Goal: Consume media (video, audio): Consume media (video, audio)

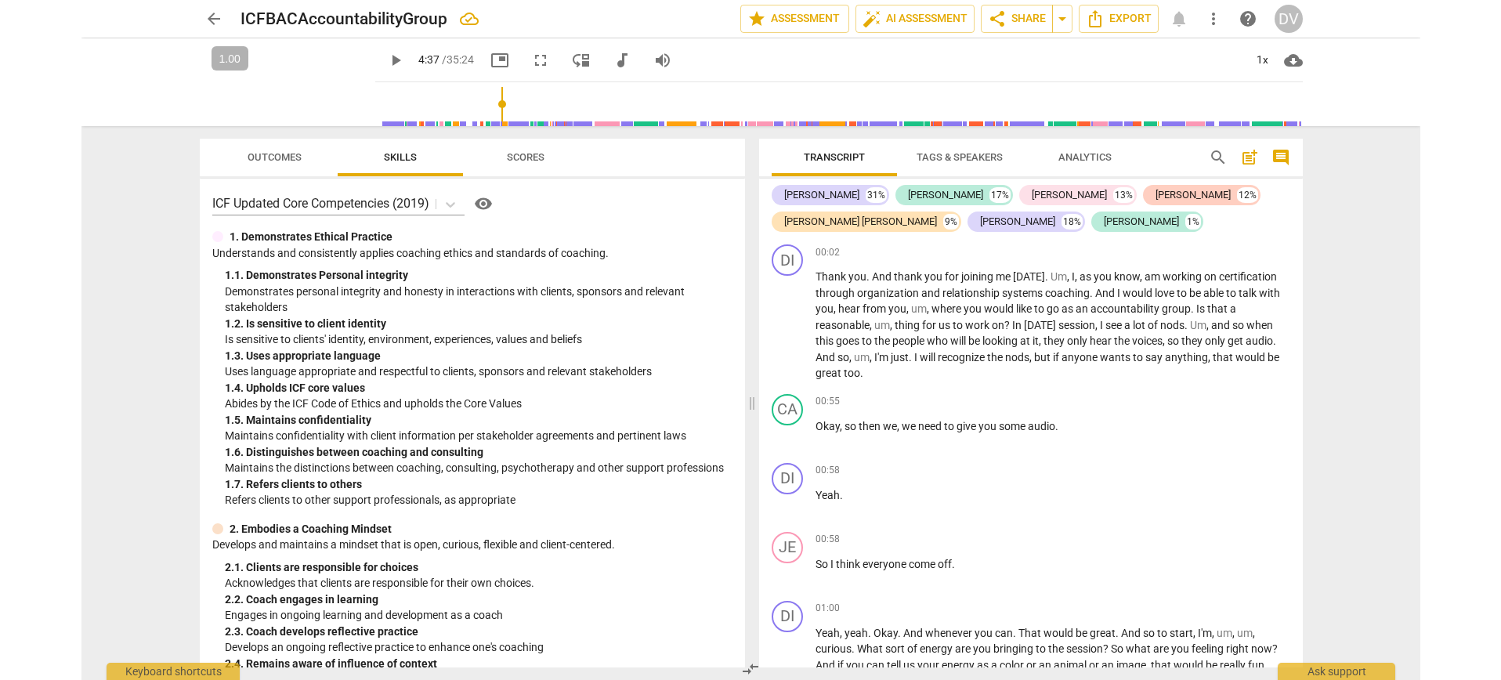
scroll to position [1315, 0]
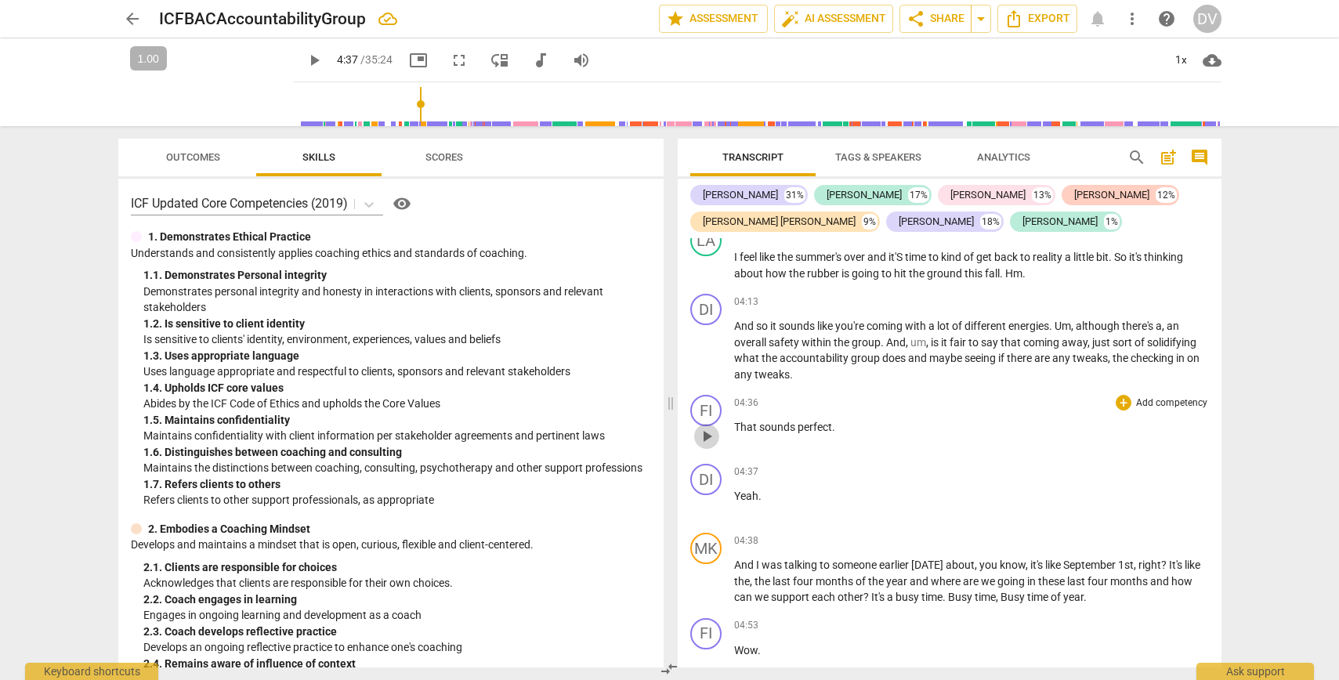
click at [703, 438] on span "play_arrow" at bounding box center [706, 436] width 19 height 19
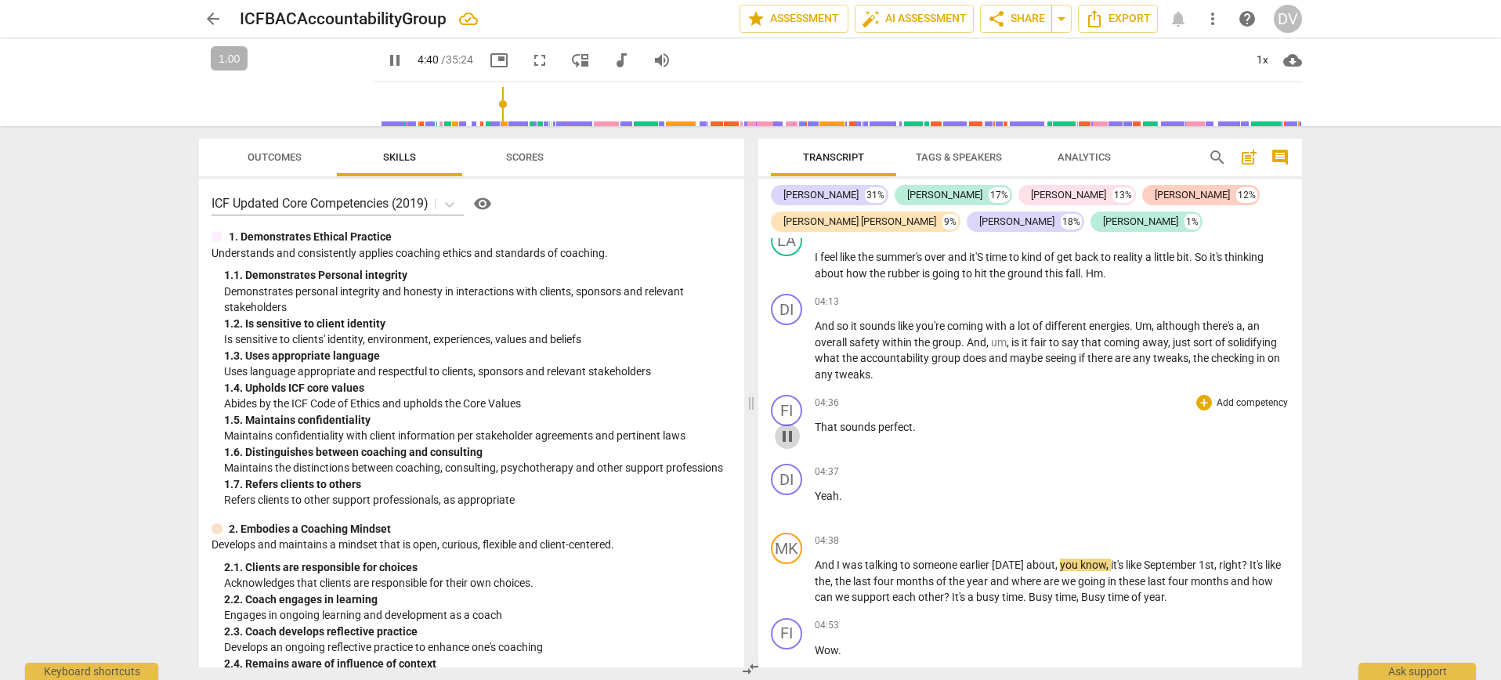
click at [782, 440] on span "pause" at bounding box center [787, 436] width 19 height 19
click at [785, 438] on span "play_arrow" at bounding box center [787, 436] width 19 height 19
click at [792, 411] on div "FI" at bounding box center [786, 410] width 31 height 31
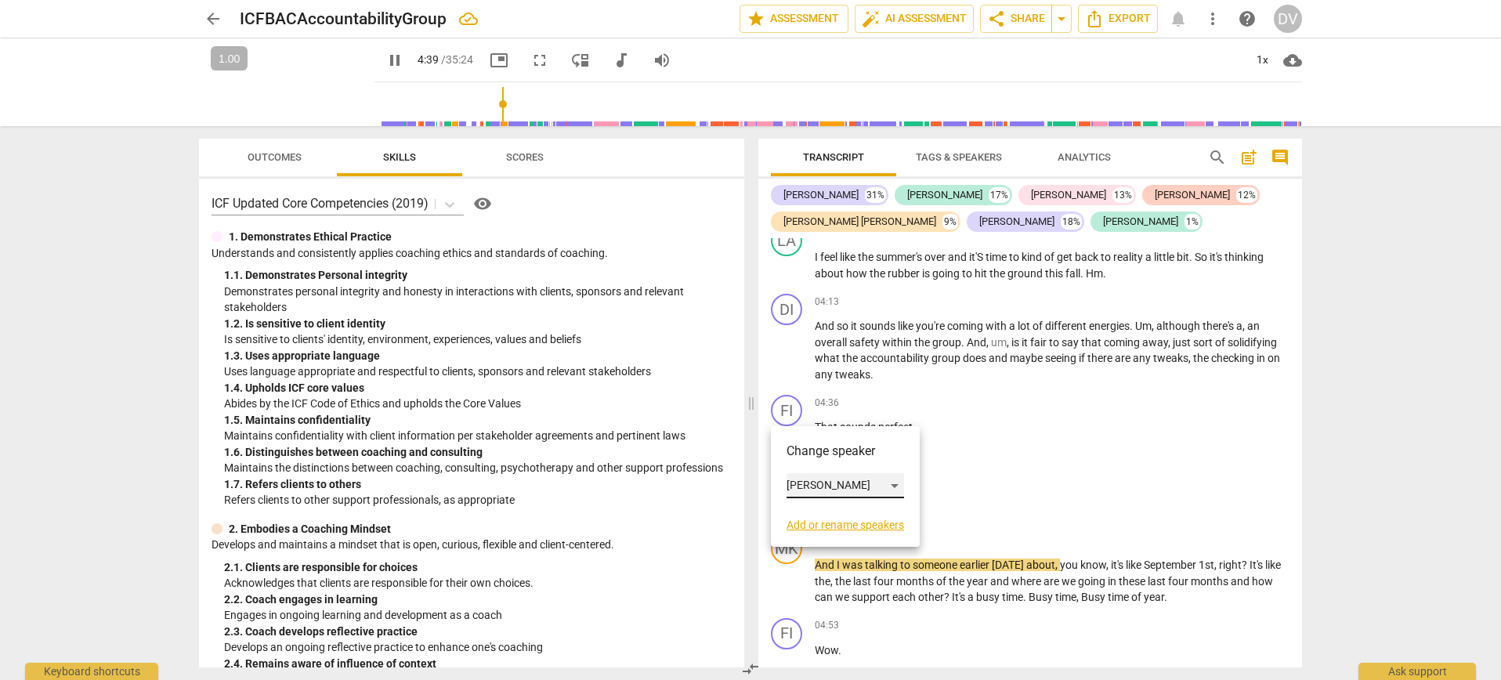
click at [808, 476] on div "[PERSON_NAME]" at bounding box center [846, 485] width 118 height 25
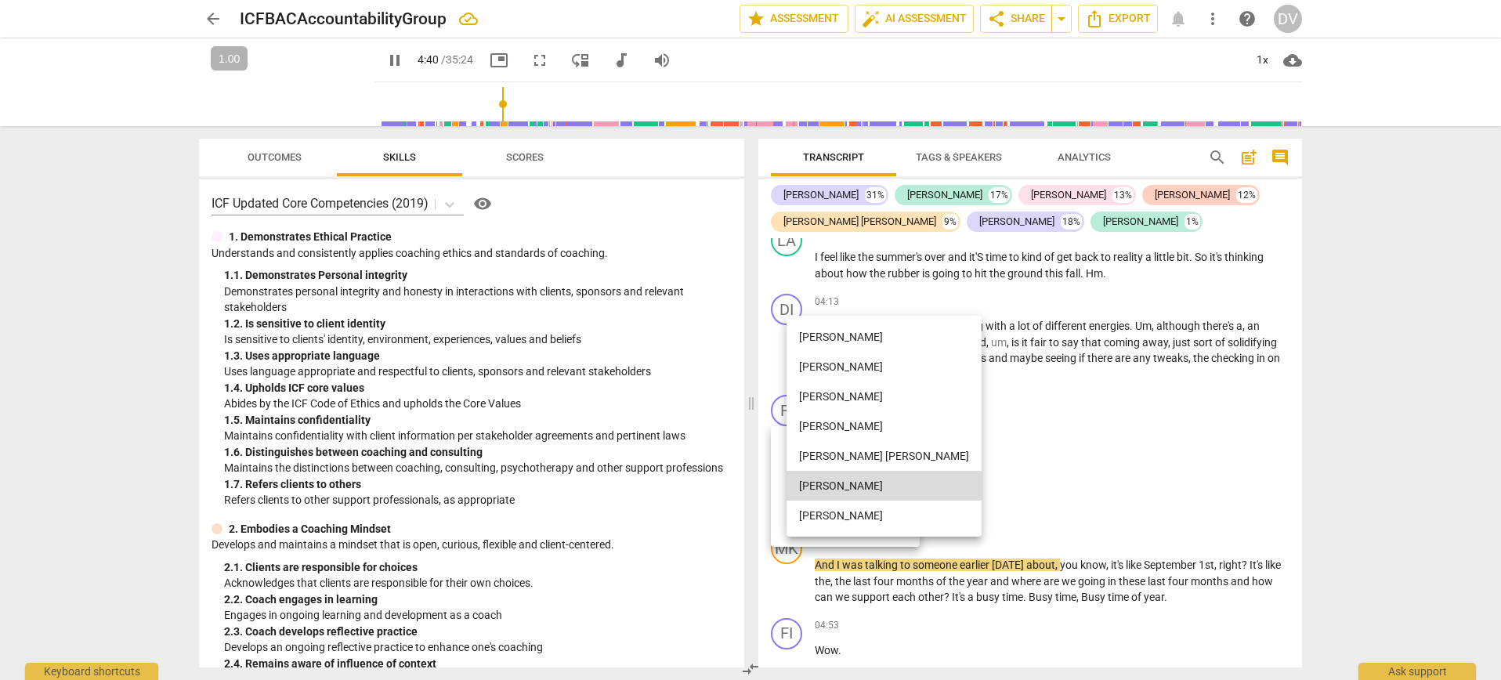
click at [816, 515] on li "[PERSON_NAME]" at bounding box center [884, 516] width 195 height 30
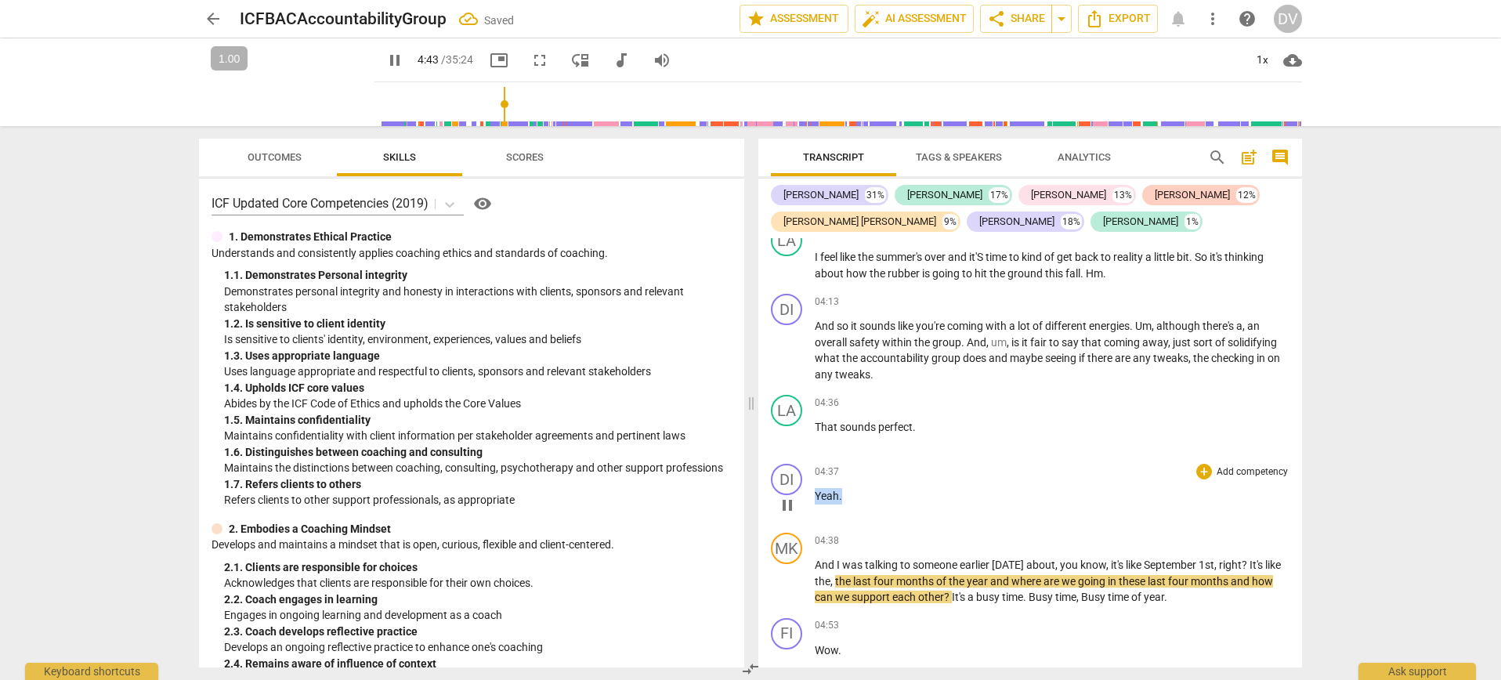
drag, startPoint x: 844, startPoint y: 496, endPoint x: 784, endPoint y: 494, distance: 59.6
click at [784, 494] on div "DI play_arrow pause 04:37 + Add competency keyboard_arrow_right Yeah ." at bounding box center [1030, 492] width 544 height 69
type input "286"
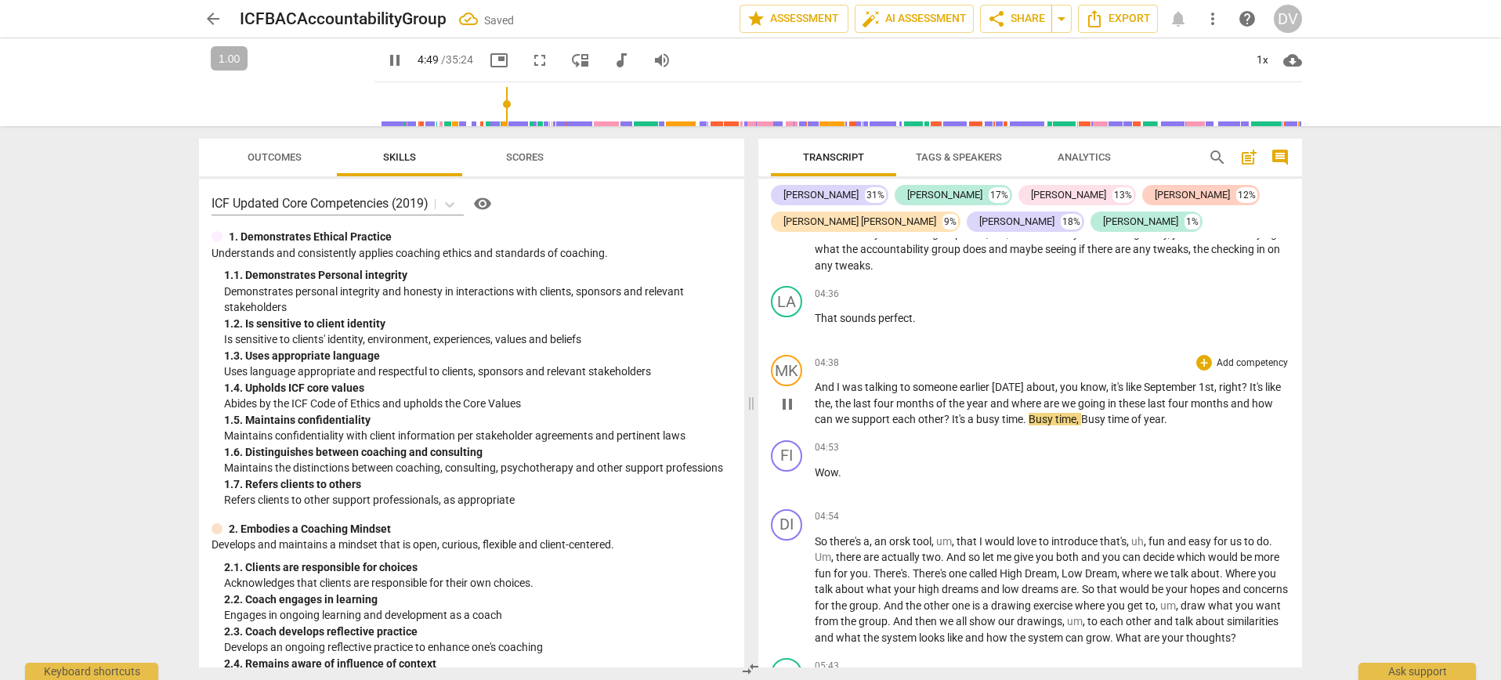
scroll to position [1430, 0]
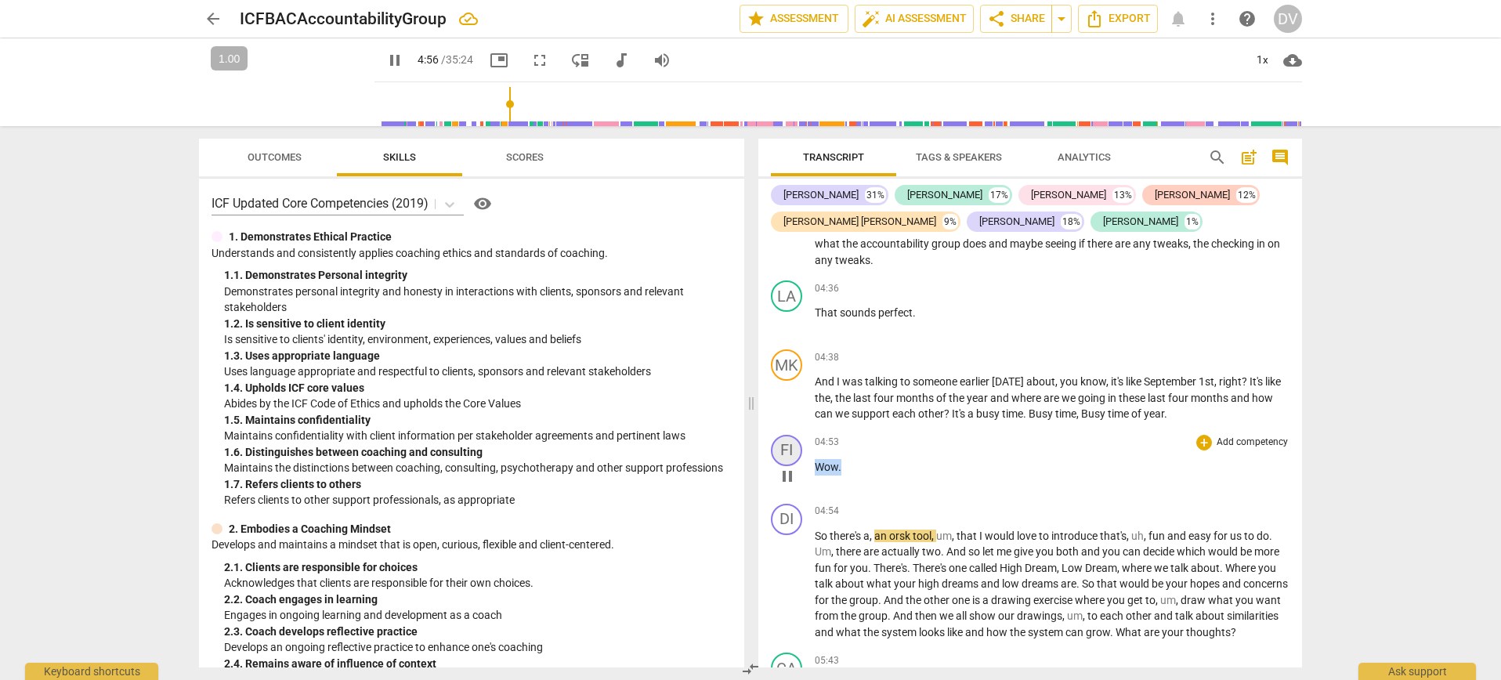
drag, startPoint x: 859, startPoint y: 466, endPoint x: 796, endPoint y: 461, distance: 63.6
click at [796, 461] on div "FI play_arrow pause 04:53 + Add competency keyboard_arrow_right Wow ." at bounding box center [1030, 463] width 544 height 69
type input "297"
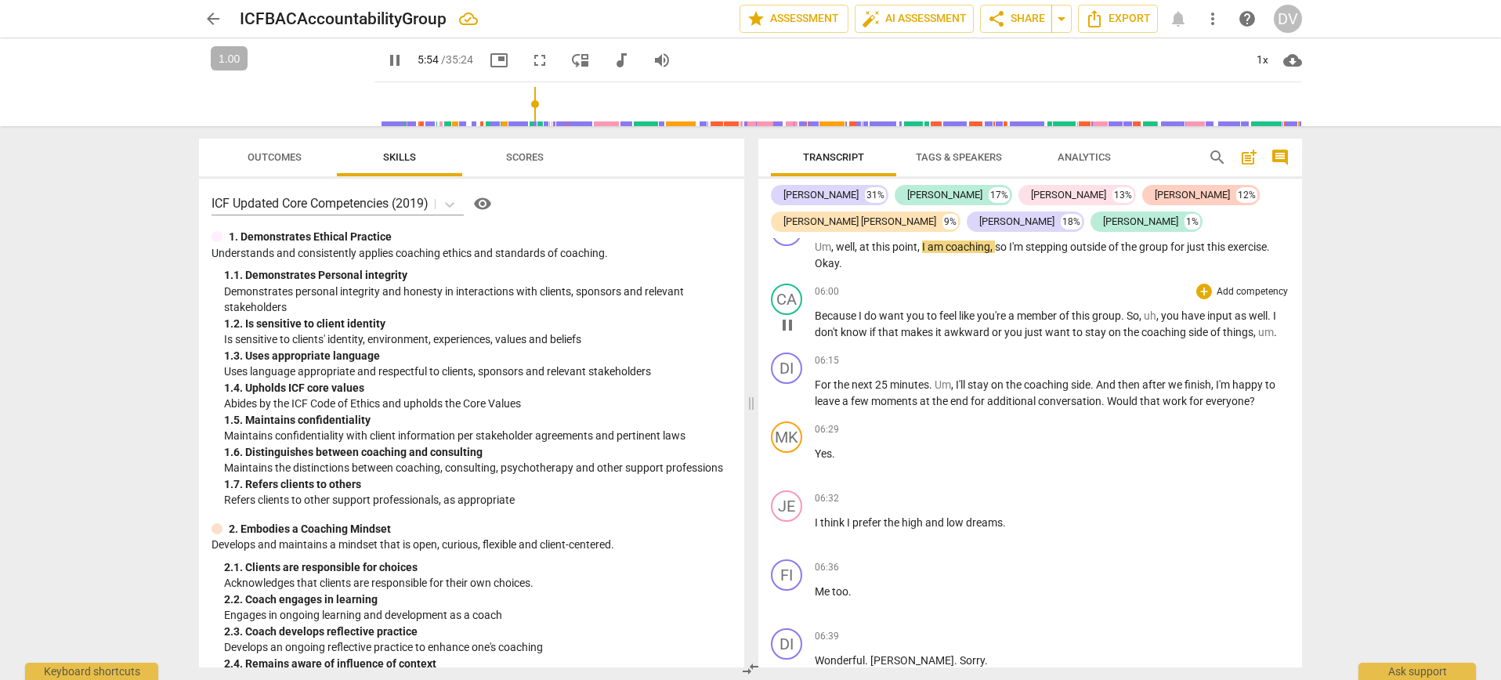
scroll to position [1865, 0]
click at [815, 324] on span "Because" at bounding box center [837, 318] width 44 height 13
type input "363"
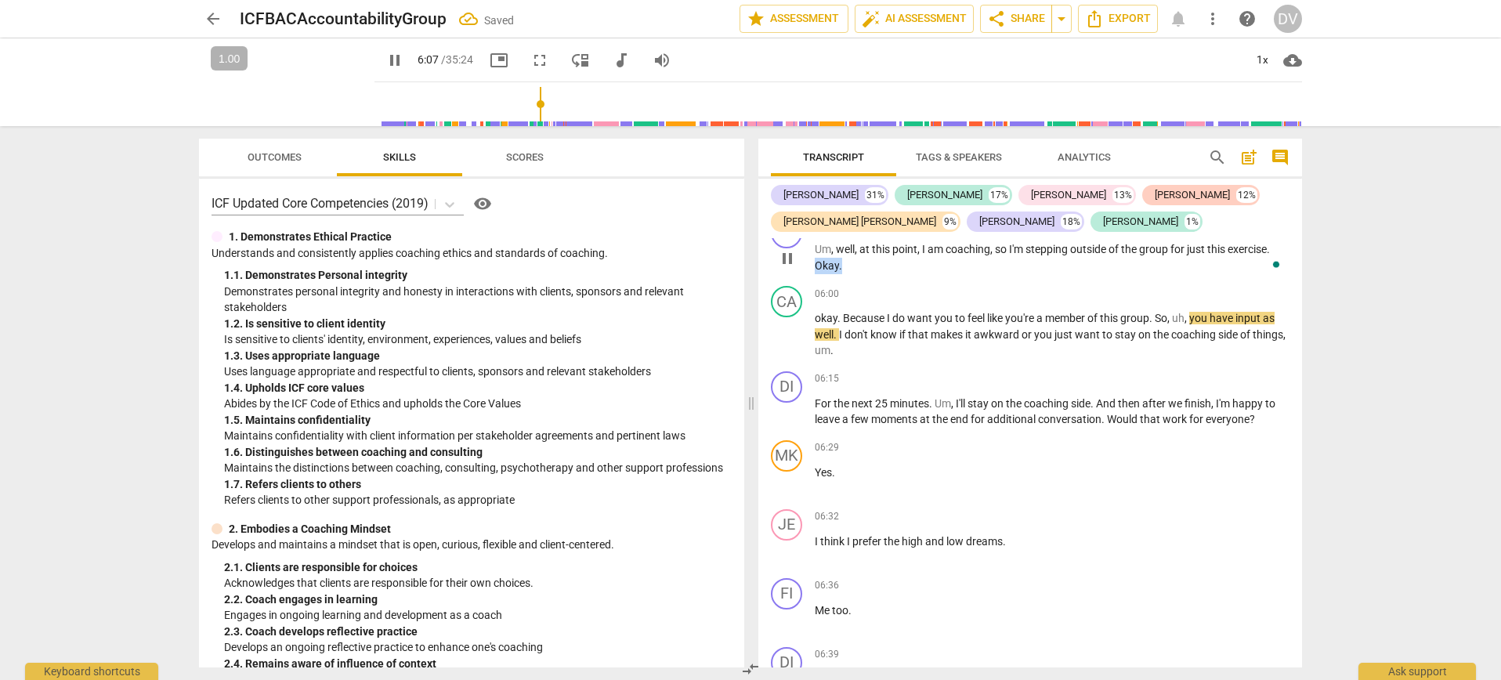
drag, startPoint x: 846, startPoint y: 282, endPoint x: 815, endPoint y: 282, distance: 31.3
click at [815, 273] on p "Um , well , at this point , I am coaching , so I'm stepping outside of the grou…" at bounding box center [1052, 257] width 475 height 32
type input "368"
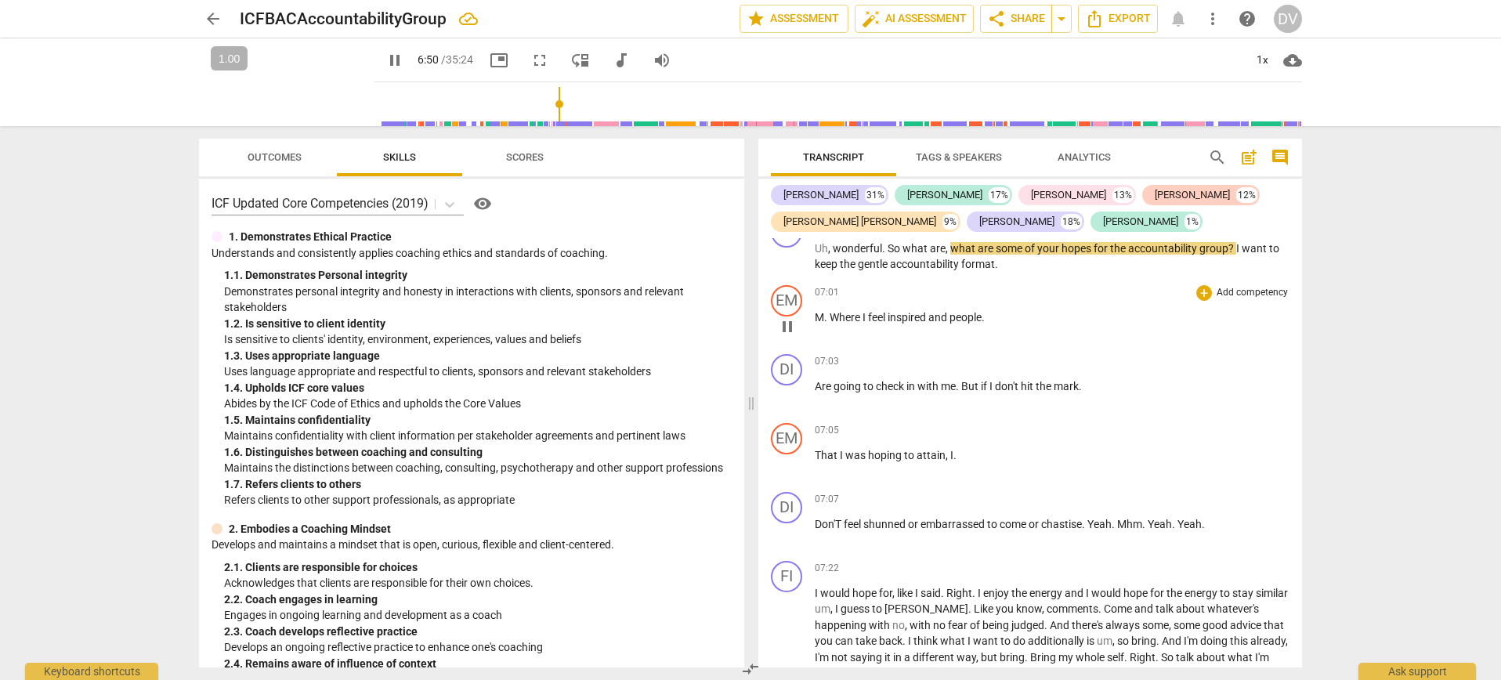
scroll to position [2437, 0]
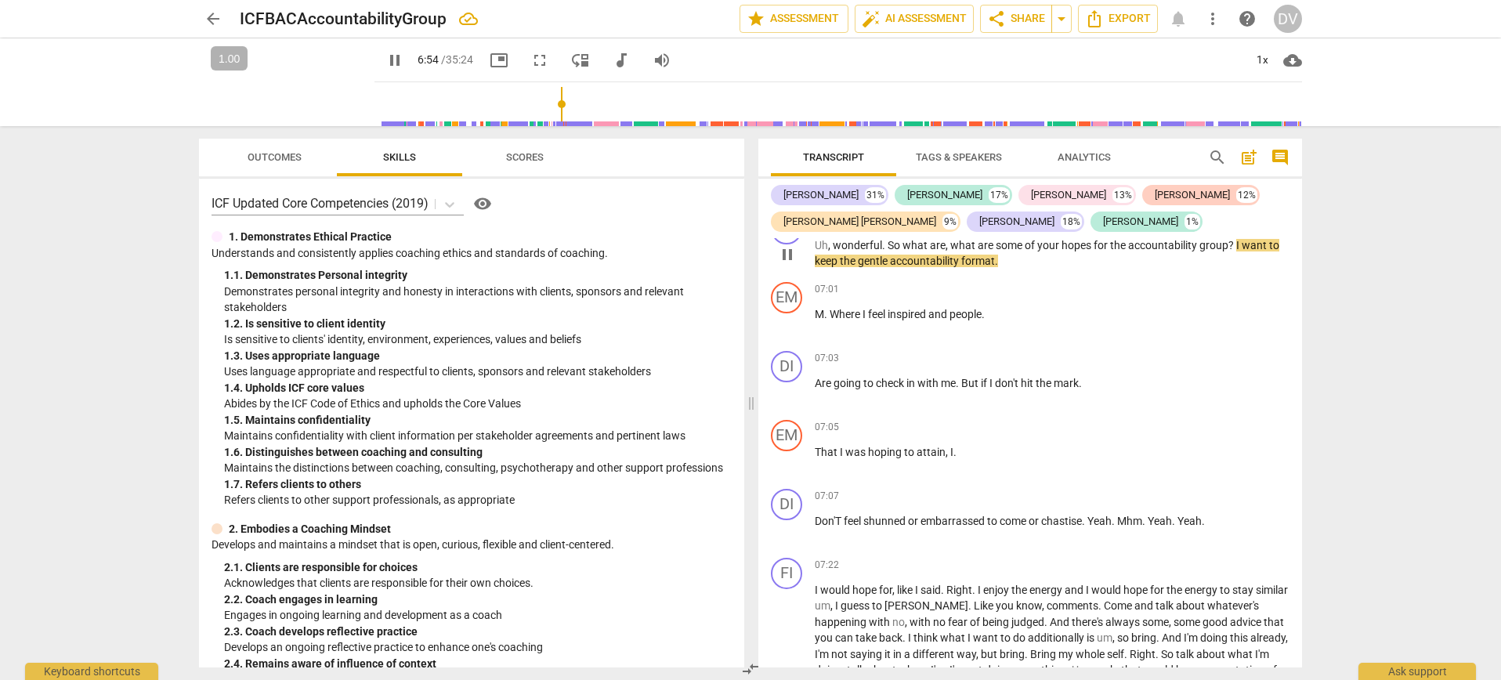
click at [1236, 251] on span "I" at bounding box center [1238, 245] width 5 height 13
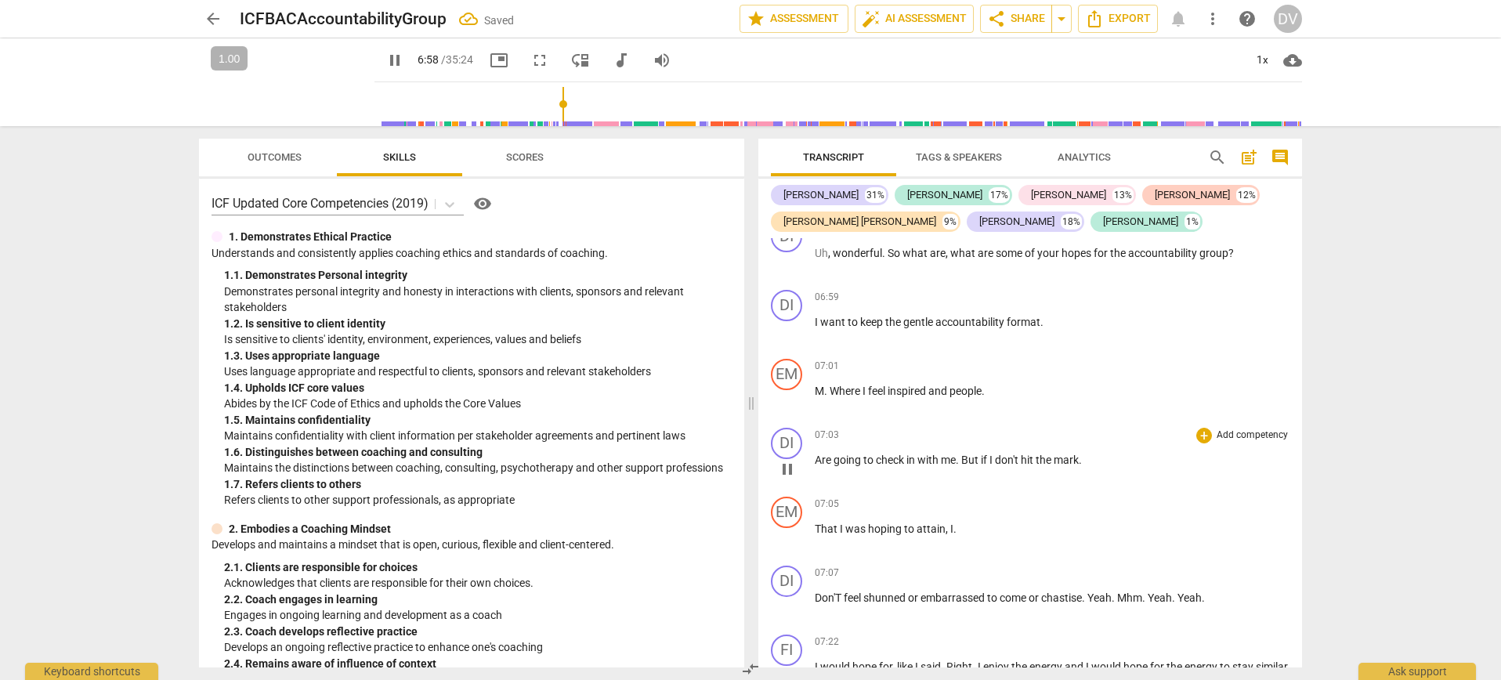
scroll to position [2418, 0]
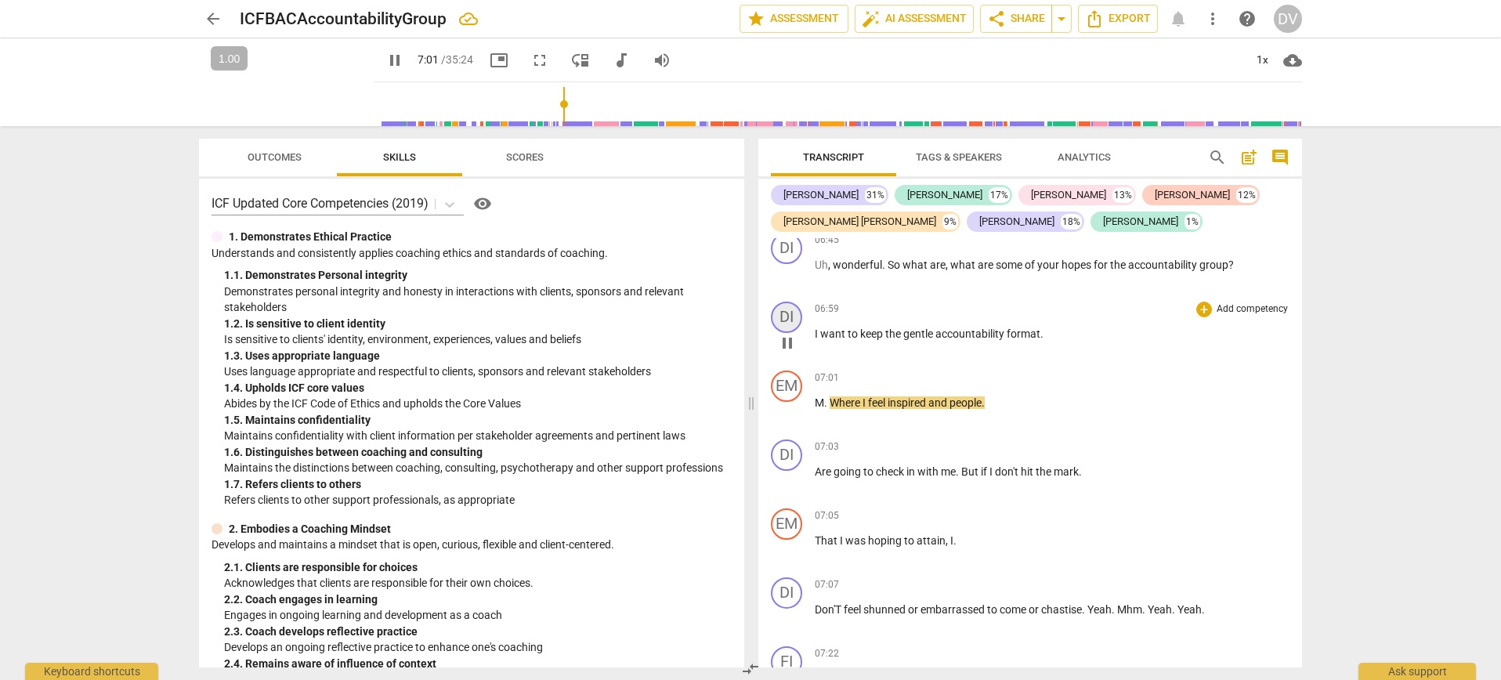
click at [793, 333] on div "DI" at bounding box center [786, 317] width 31 height 31
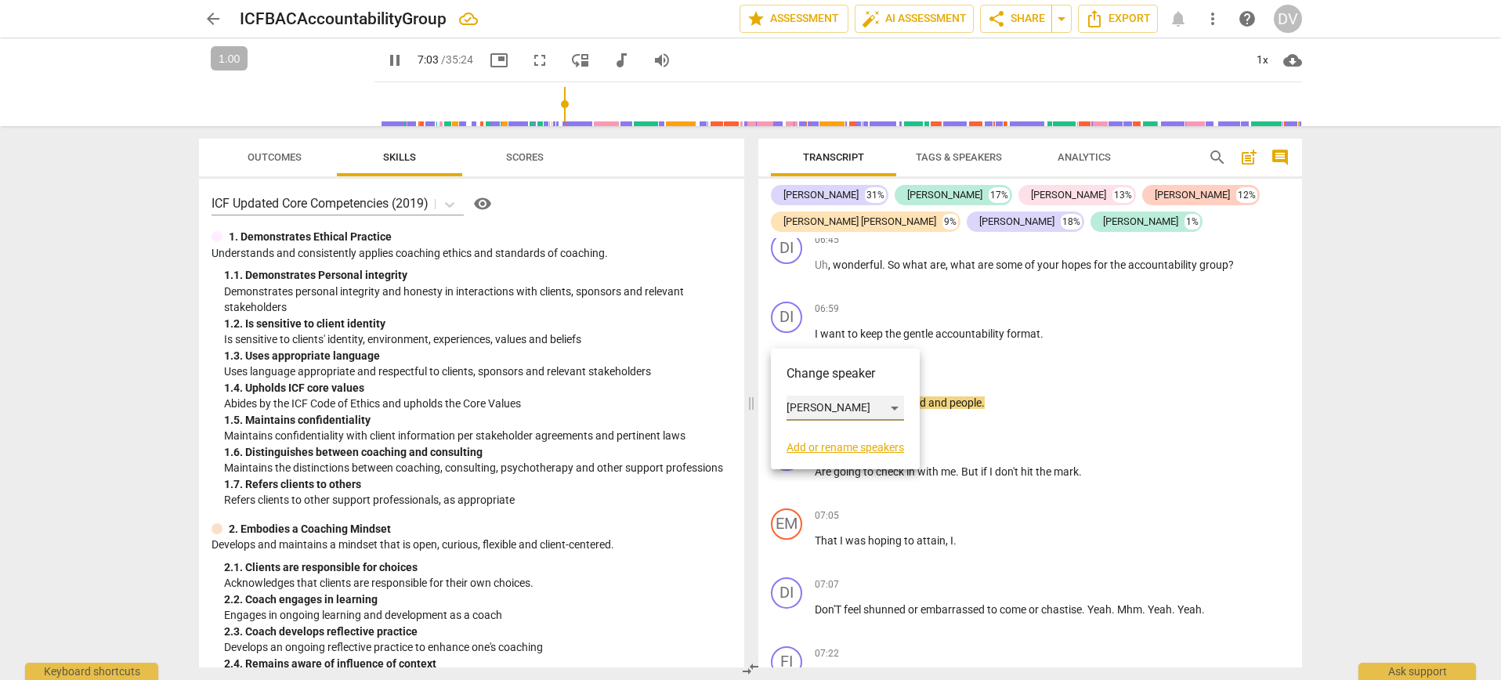
click at [834, 403] on div "[PERSON_NAME]" at bounding box center [846, 408] width 118 height 25
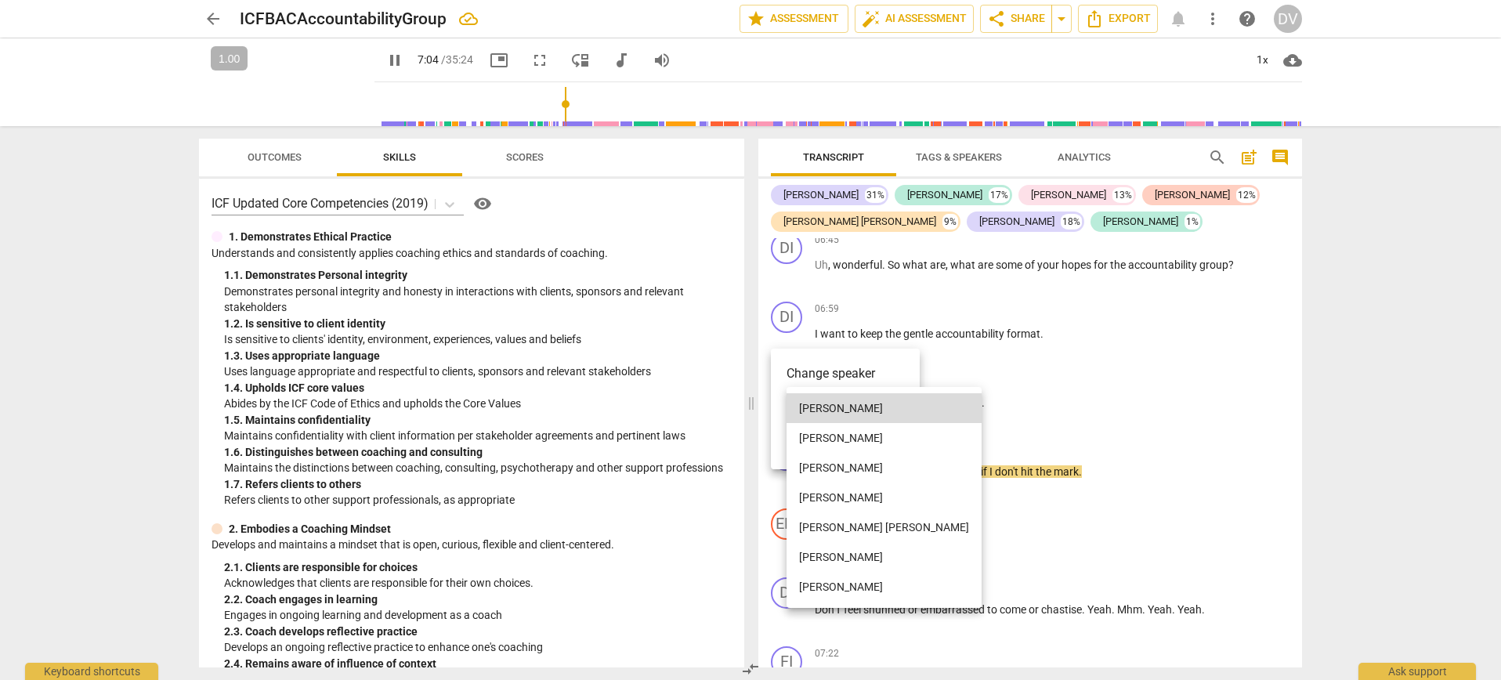
click at [834, 579] on li "[PERSON_NAME]" at bounding box center [884, 587] width 195 height 30
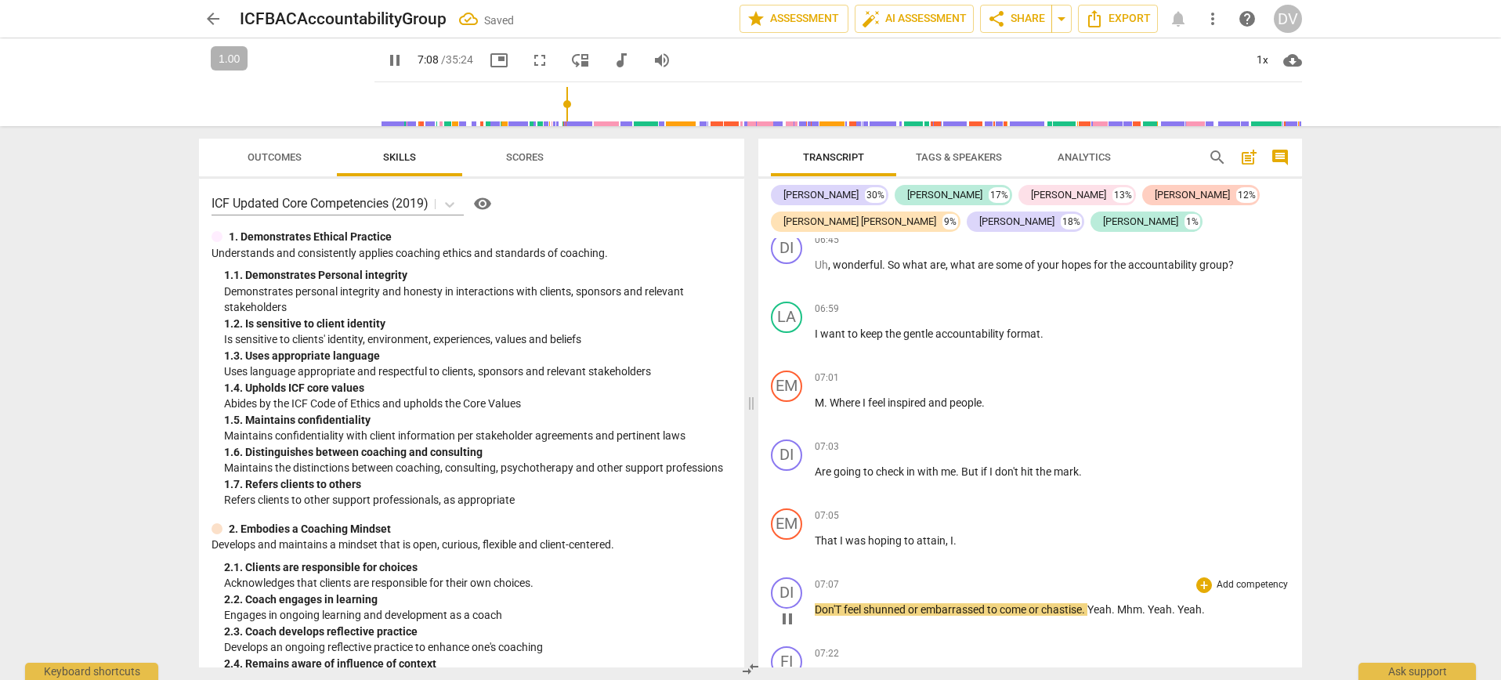
click at [787, 628] on span "pause" at bounding box center [787, 618] width 19 height 19
type input "429"
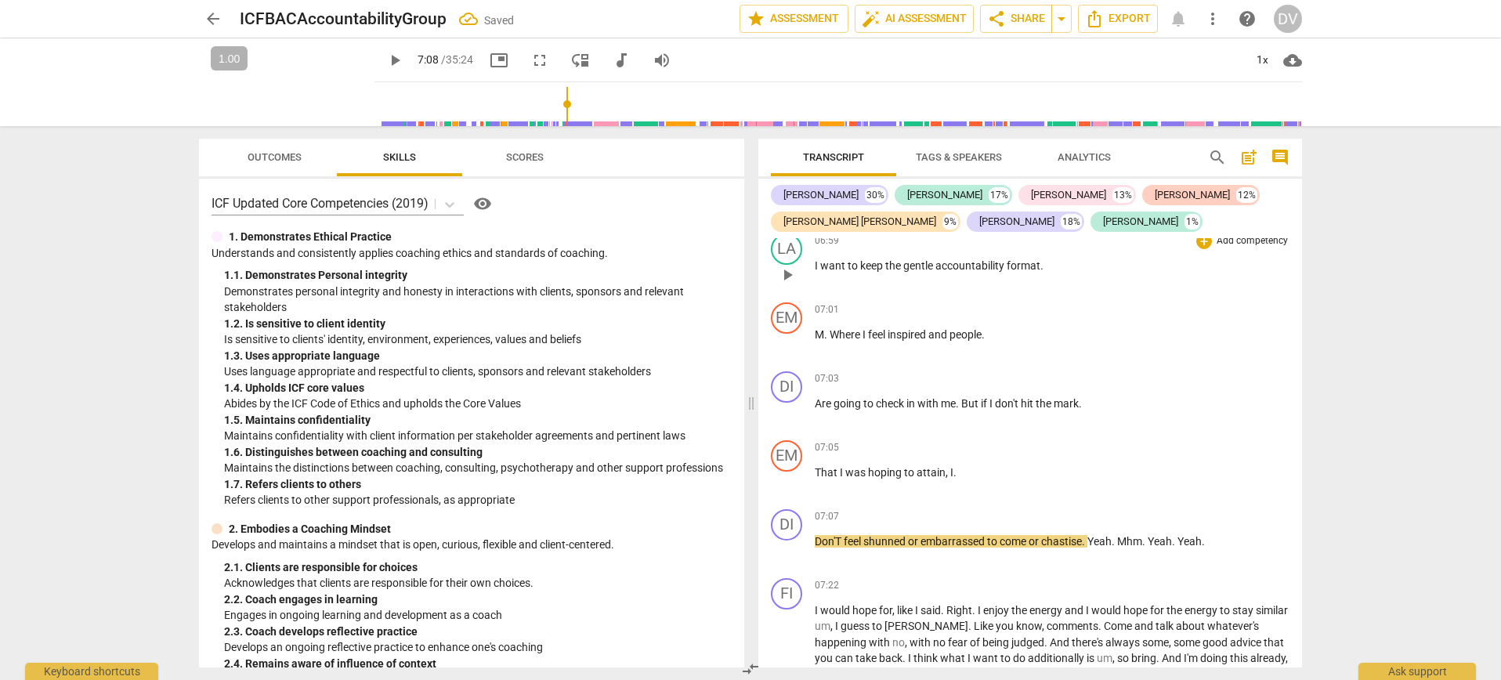
scroll to position [2487, 0]
drag, startPoint x: 1009, startPoint y: 351, endPoint x: 829, endPoint y: 351, distance: 180.2
click at [829, 342] on p "M . Where I feel inspired and people ." at bounding box center [1052, 333] width 475 height 16
click at [1085, 273] on p "I want to keep the gentle accountability format ." at bounding box center [1052, 264] width 475 height 16
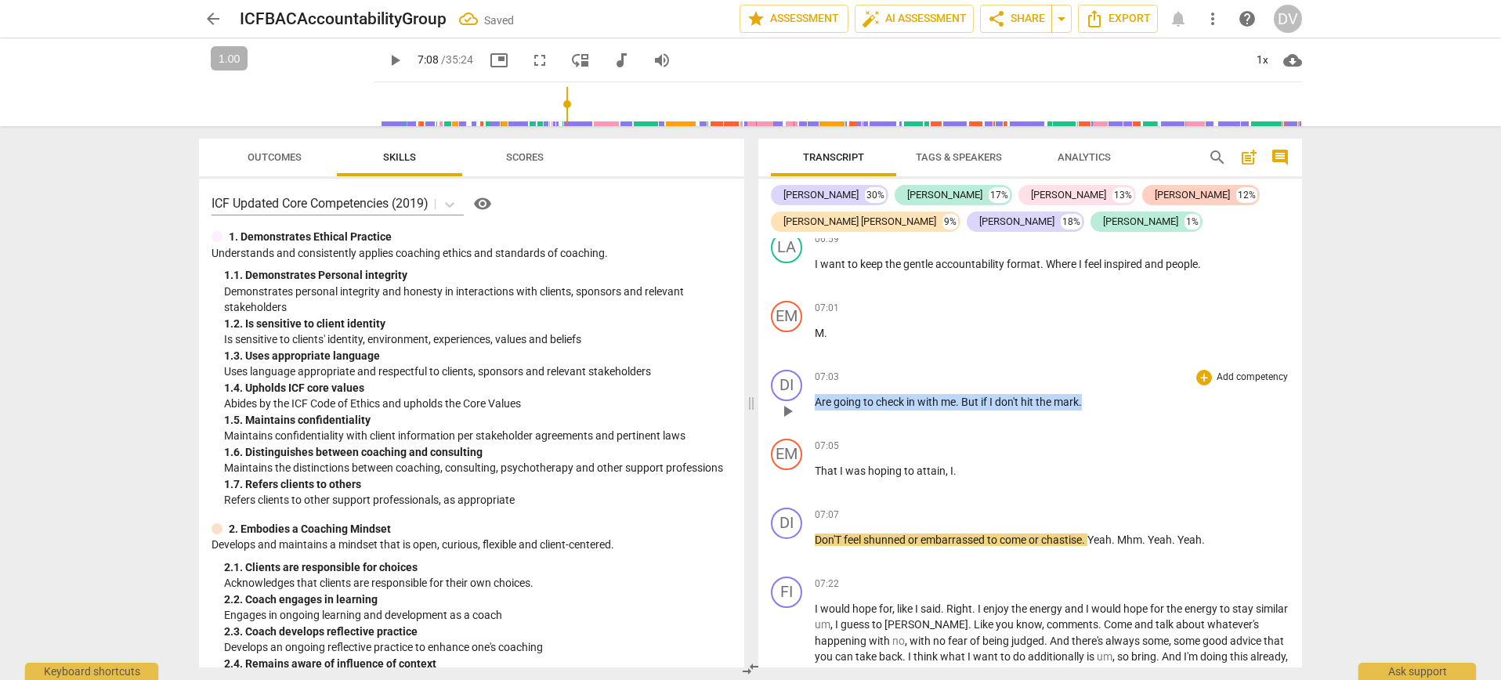
drag, startPoint x: 1088, startPoint y: 418, endPoint x: 816, endPoint y: 421, distance: 271.9
click at [816, 411] on p "Are going to check in with me . But if I don't hit the mark ." at bounding box center [1052, 402] width 475 height 16
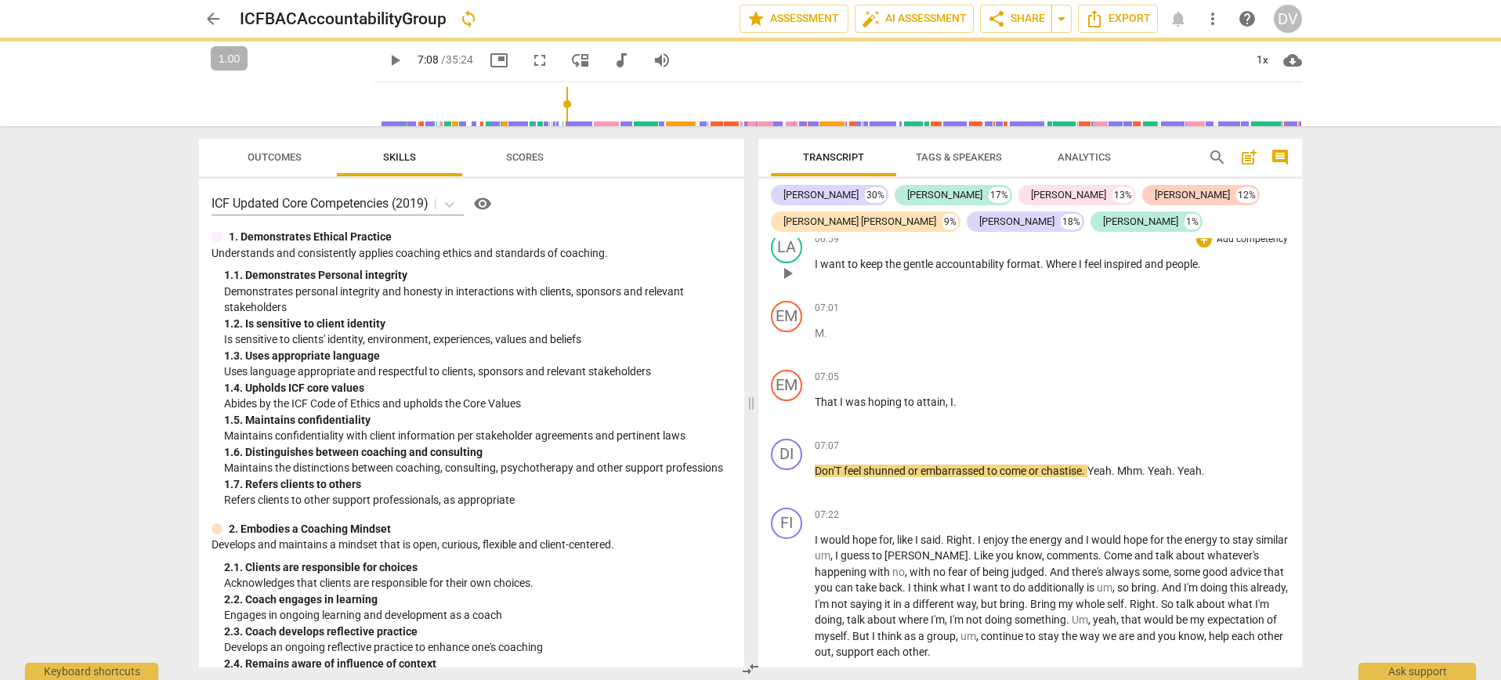
click at [1214, 273] on p "I want to keep the gentle accountability format . Where I feel inspired and peo…" at bounding box center [1052, 264] width 475 height 16
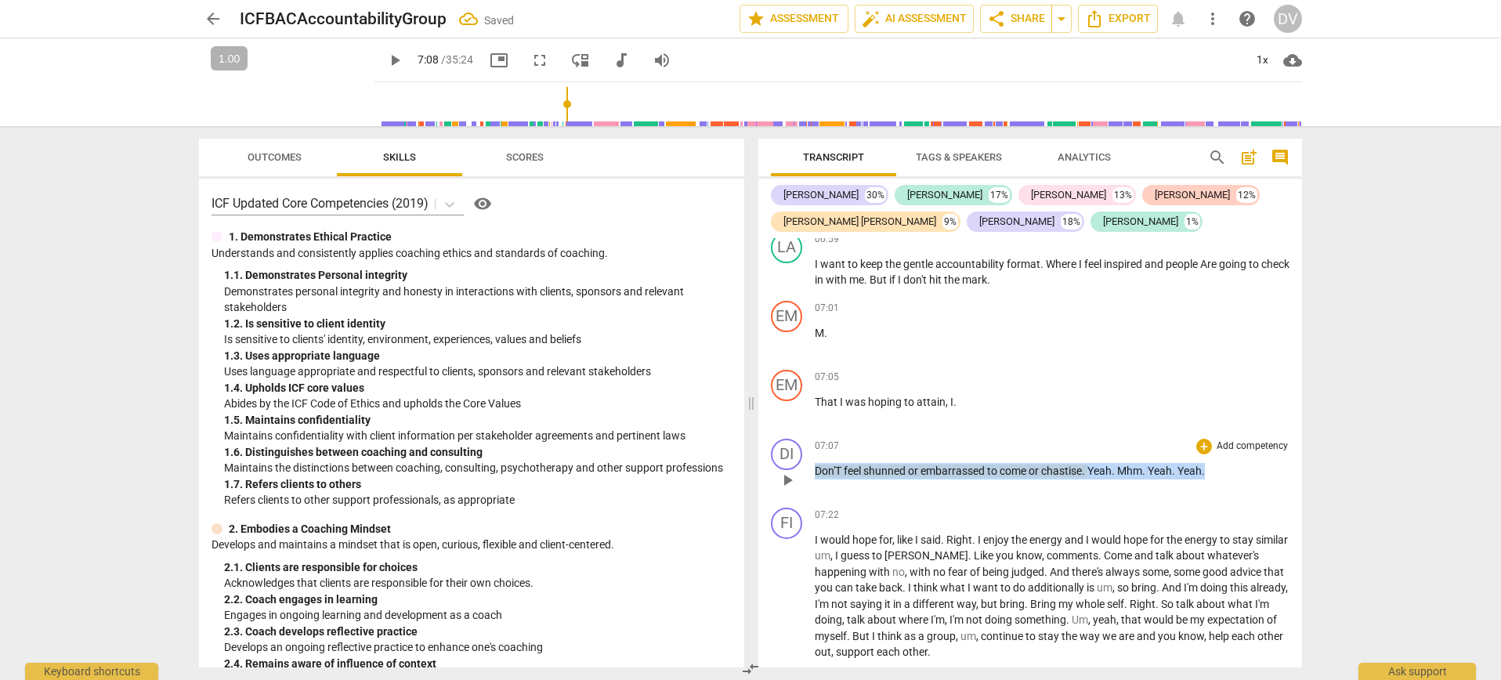
drag, startPoint x: 1228, startPoint y: 491, endPoint x: 818, endPoint y: 489, distance: 409.7
click at [818, 479] on p "Don'T feel shunned or embarrassed to come or chastise . Yeah . Mhm . Yeah . Yea…" at bounding box center [1052, 471] width 475 height 16
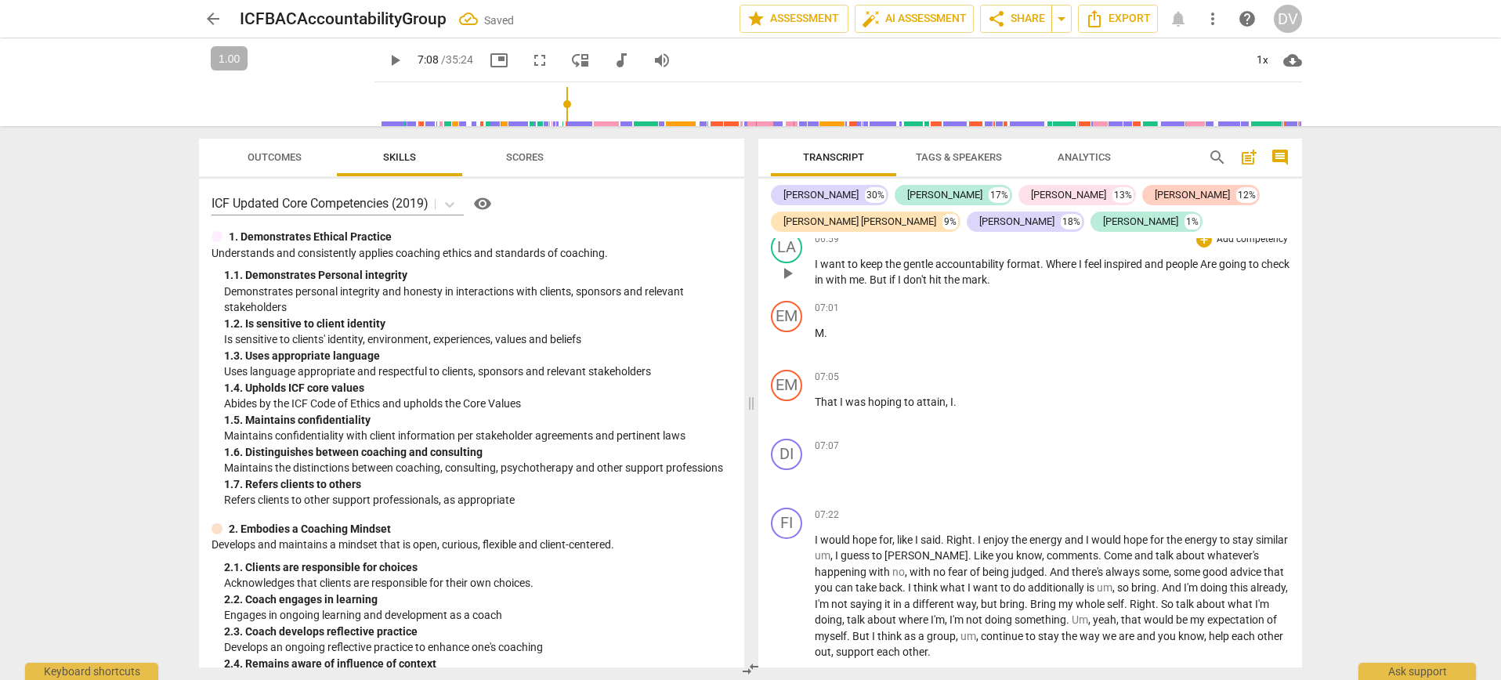
click at [1074, 288] on p "I want to keep the gentle accountability format . Where I feel inspired and peo…" at bounding box center [1052, 272] width 475 height 32
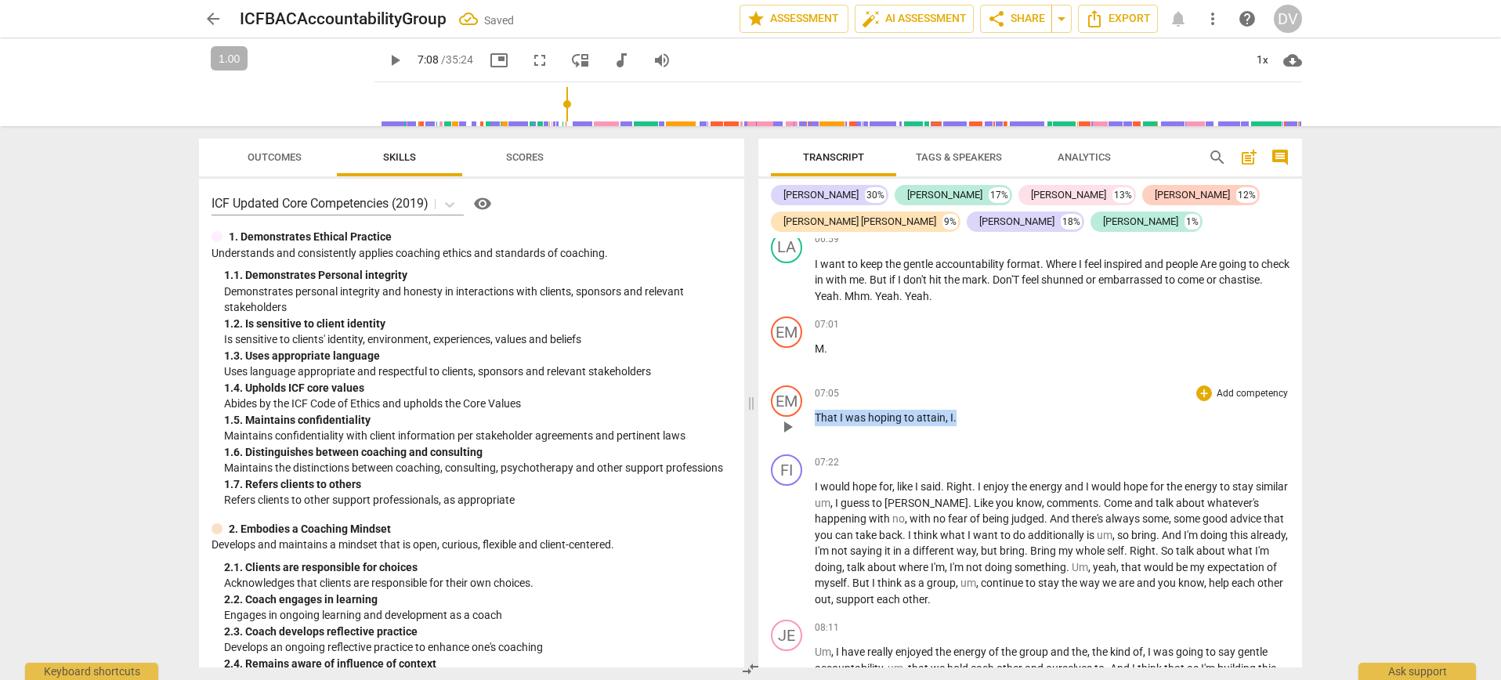
drag, startPoint x: 964, startPoint y: 432, endPoint x: 815, endPoint y: 433, distance: 148.9
click at [815, 426] on p "That I was hoping to attain , I ." at bounding box center [1052, 418] width 475 height 16
click at [993, 286] on span "." at bounding box center [989, 279] width 5 height 13
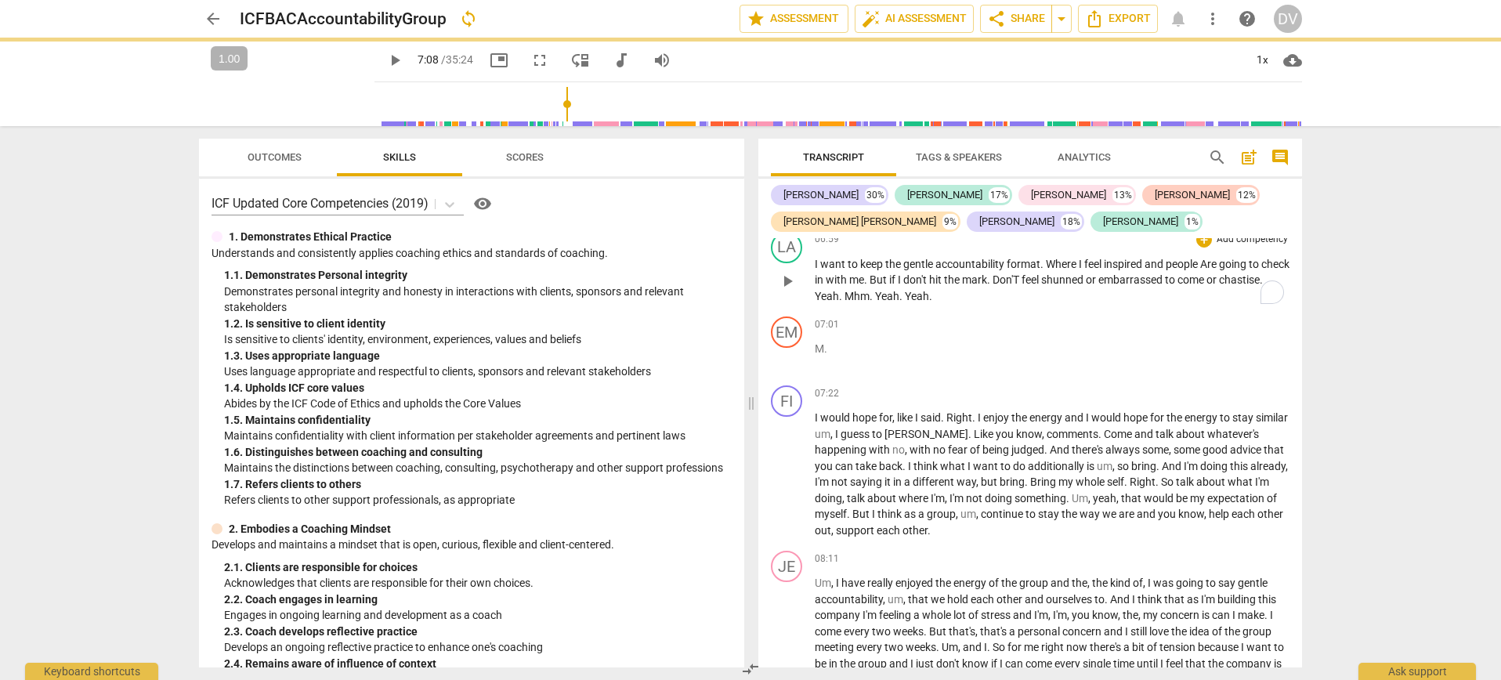
paste p "To enrich screen reader interactions, please activate Accessibility in Grammarl…"
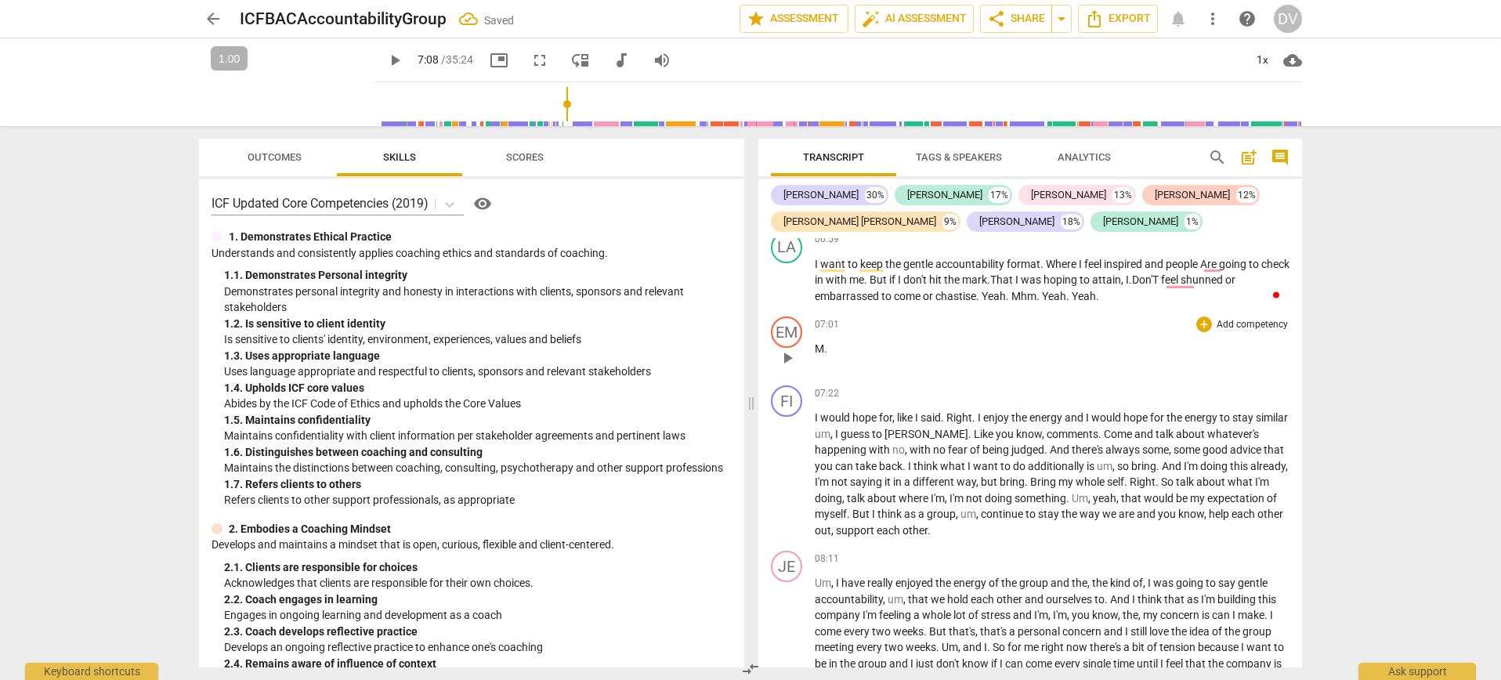
click at [868, 357] on p "M ." at bounding box center [1052, 349] width 475 height 16
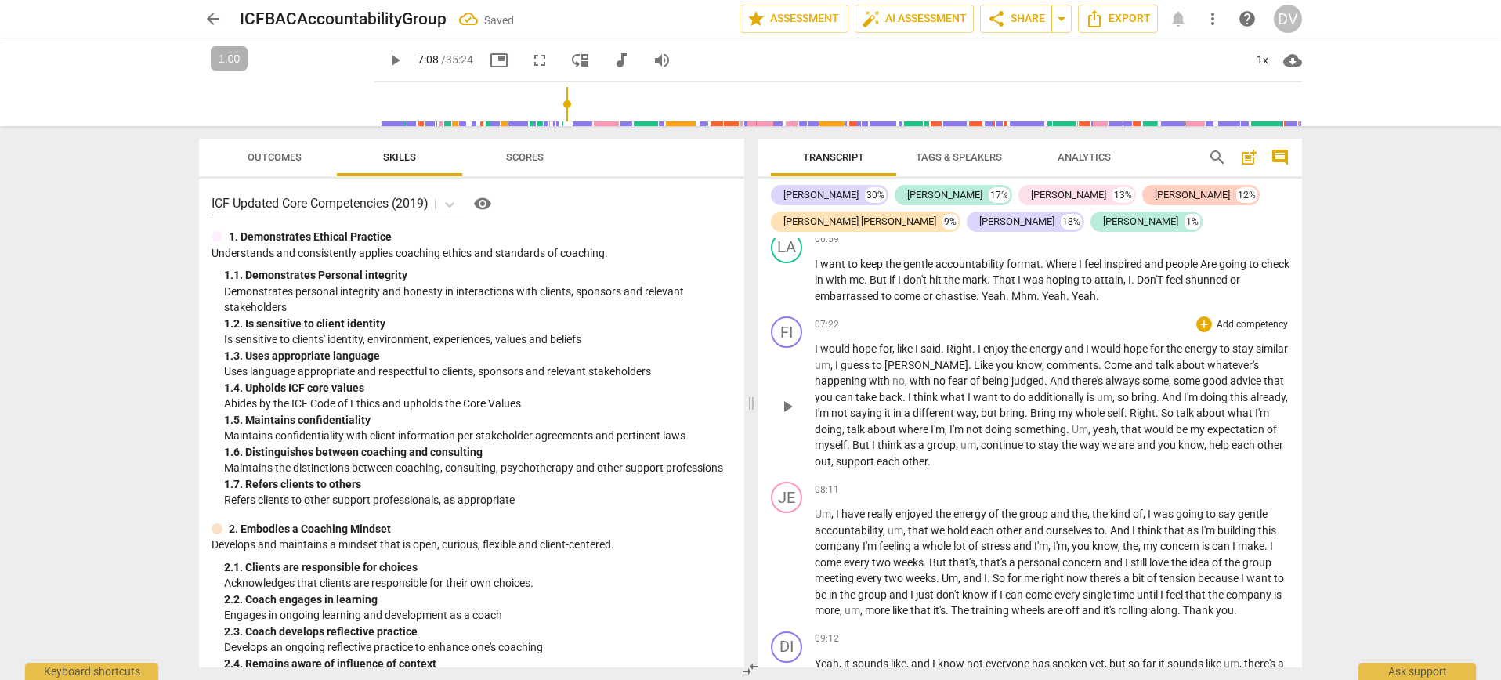
click at [787, 416] on span "play_arrow" at bounding box center [787, 406] width 19 height 19
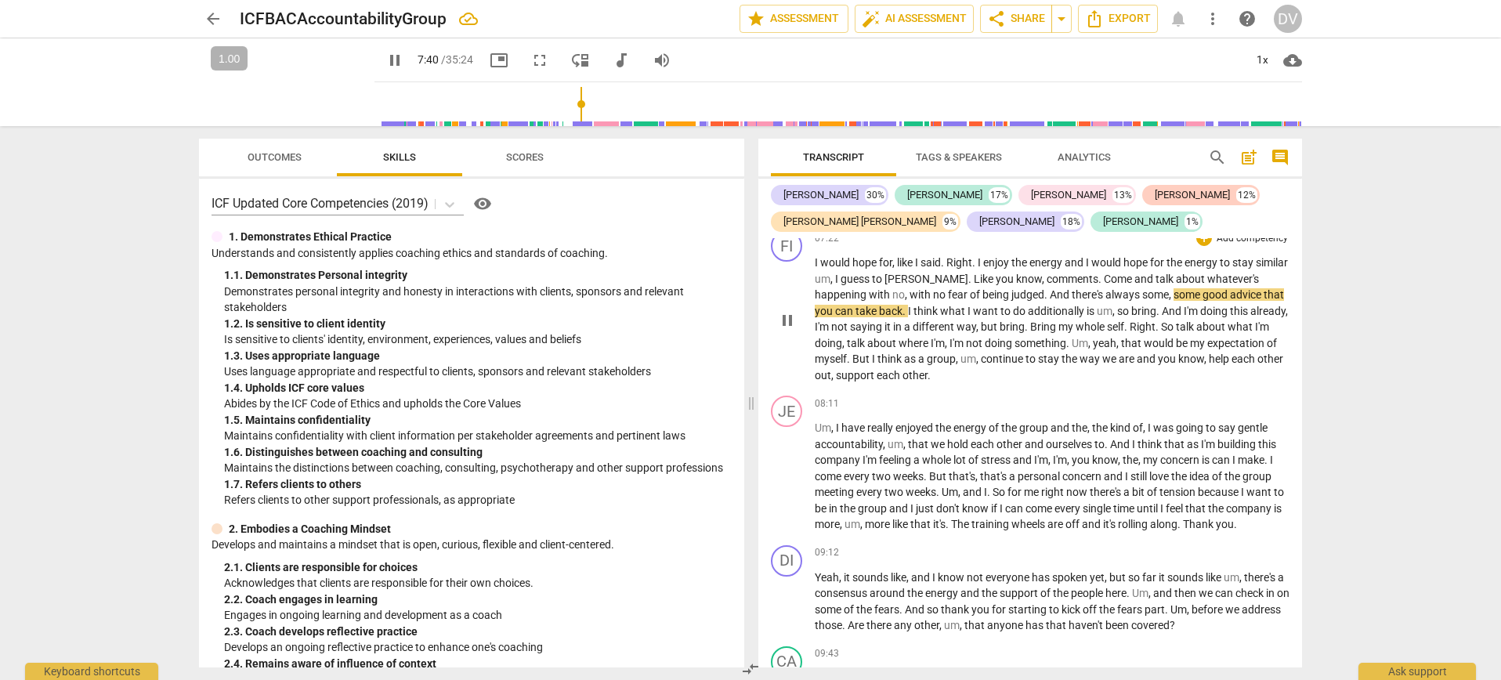
scroll to position [2632, 0]
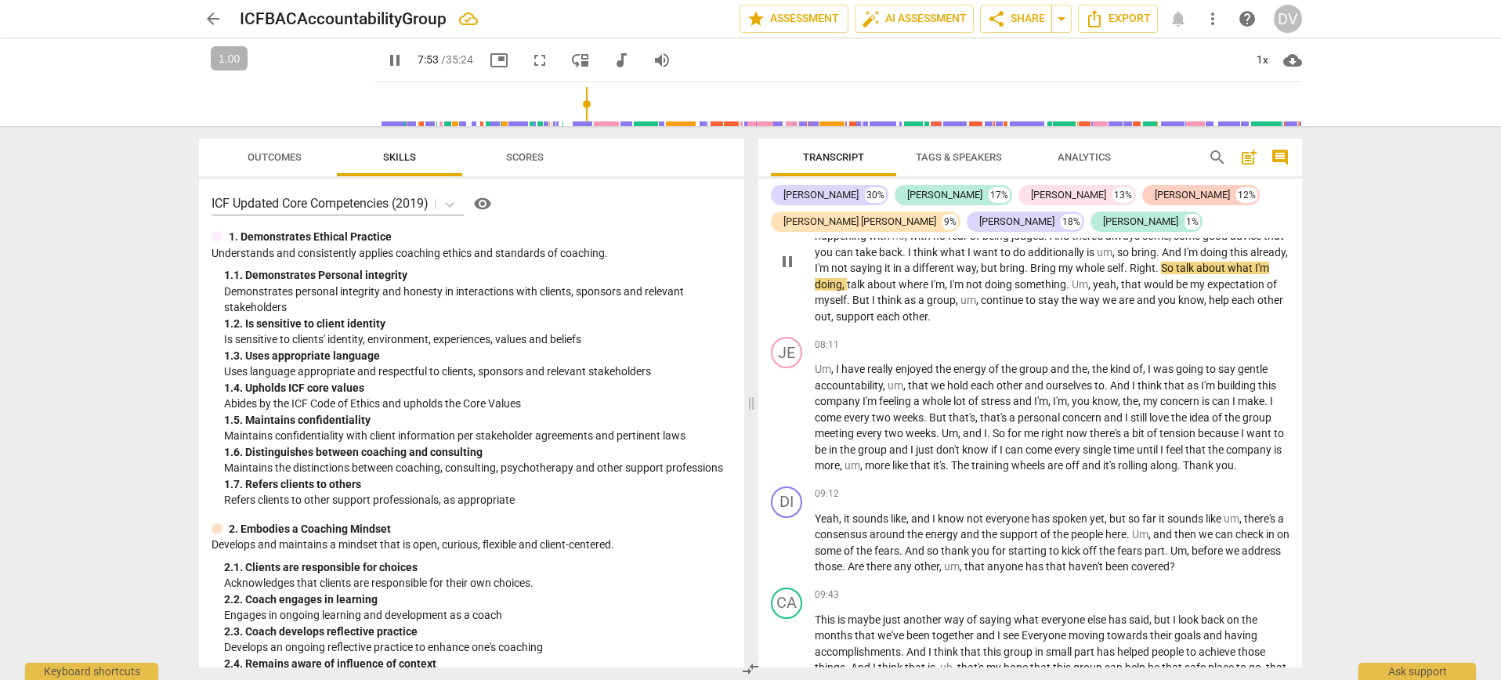
click at [1058, 274] on span "Bring" at bounding box center [1044, 268] width 28 height 13
type input "475"
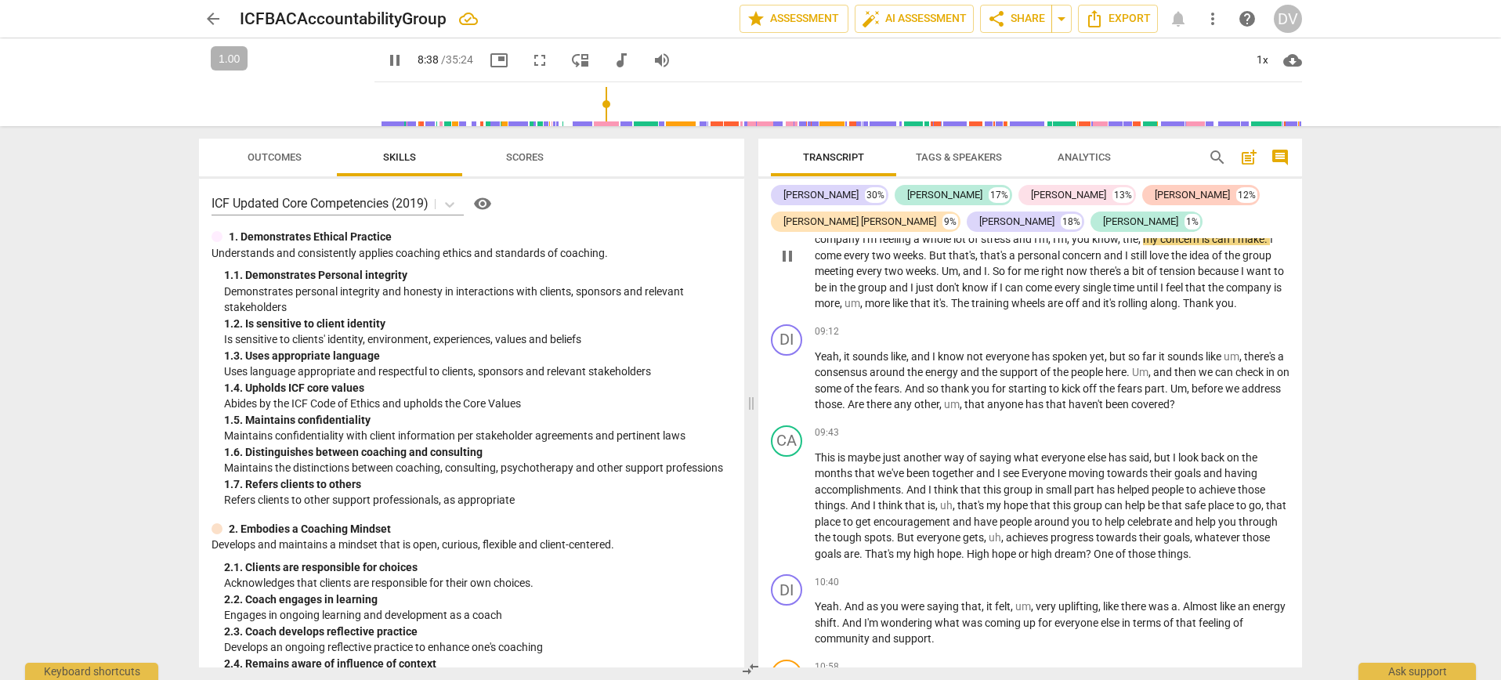
scroll to position [2780, 0]
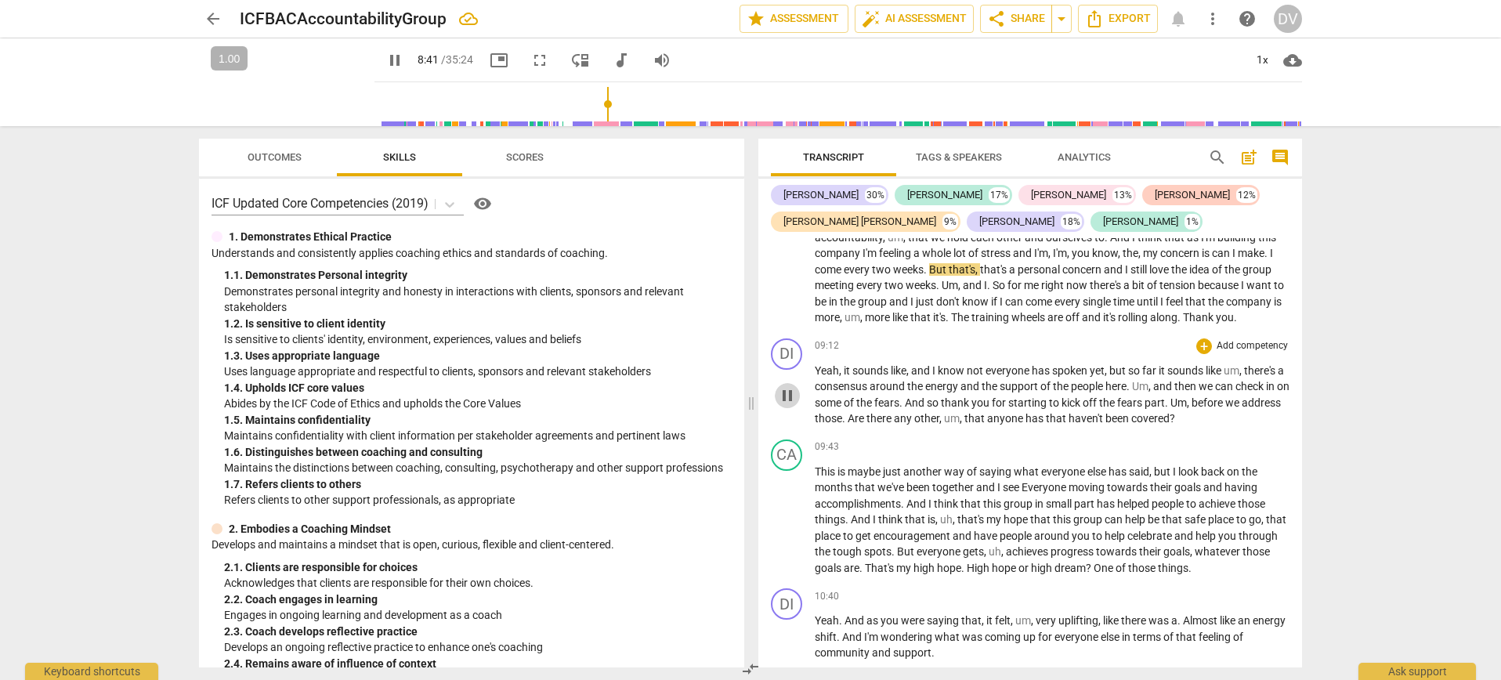
click at [787, 405] on span "pause" at bounding box center [787, 395] width 19 height 19
click at [787, 405] on span "play_arrow" at bounding box center [787, 395] width 19 height 19
click at [964, 425] on span "," at bounding box center [962, 418] width 5 height 13
type input "582"
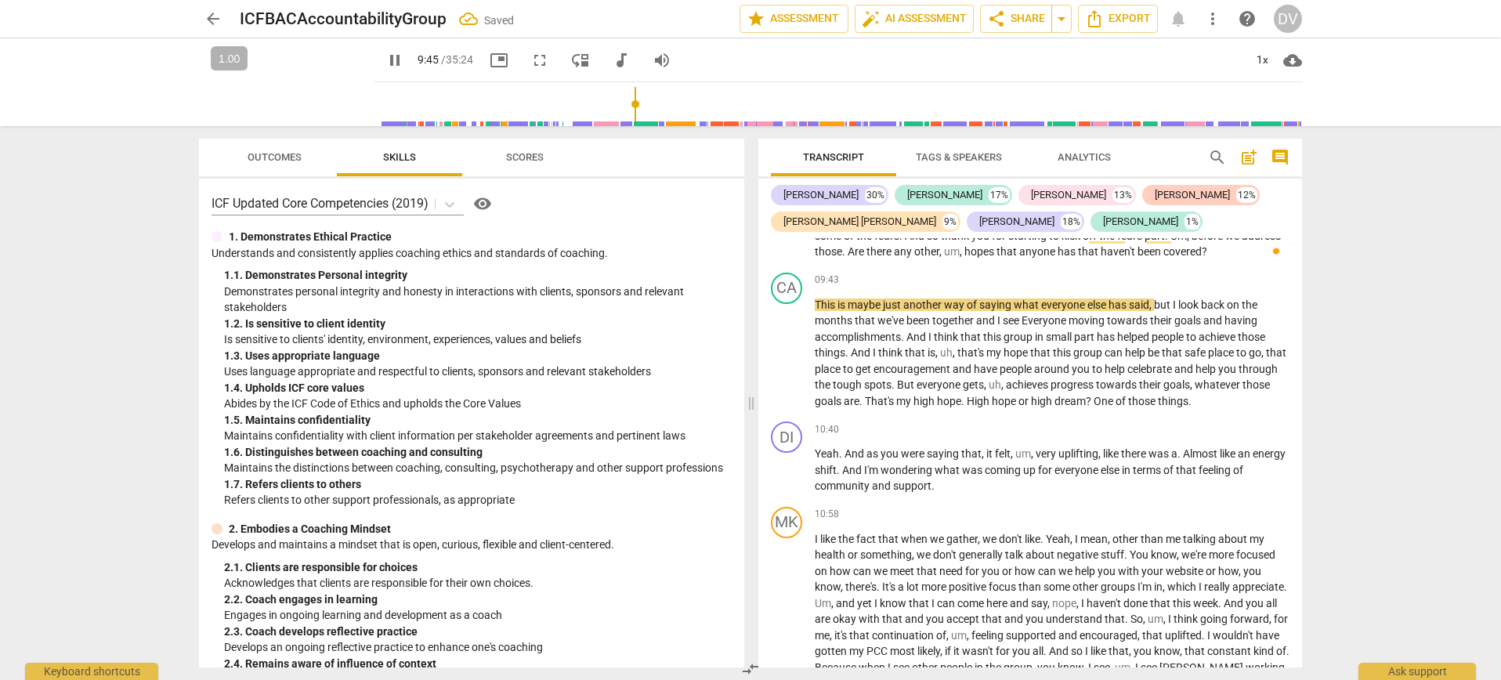
scroll to position [3028, 0]
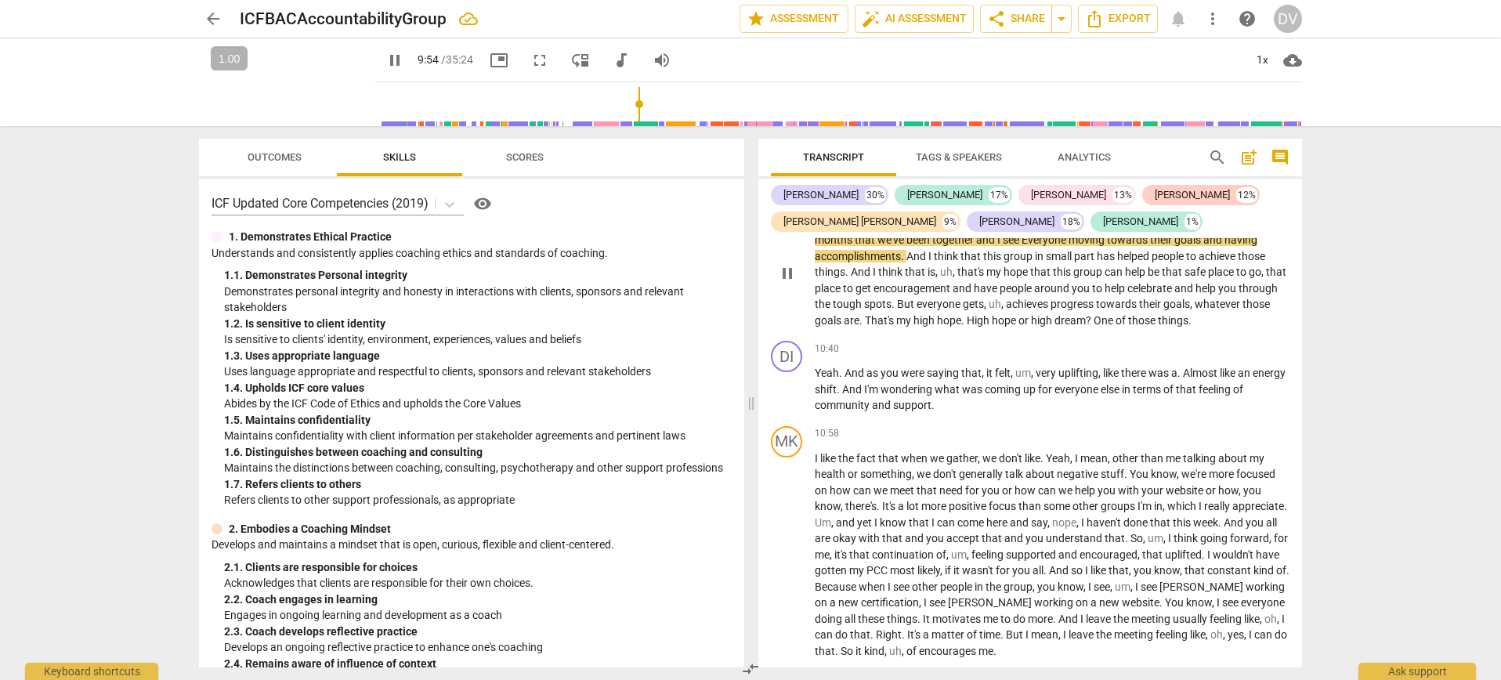
click at [1028, 246] on span "Everyone" at bounding box center [1045, 239] width 47 height 13
type input "595"
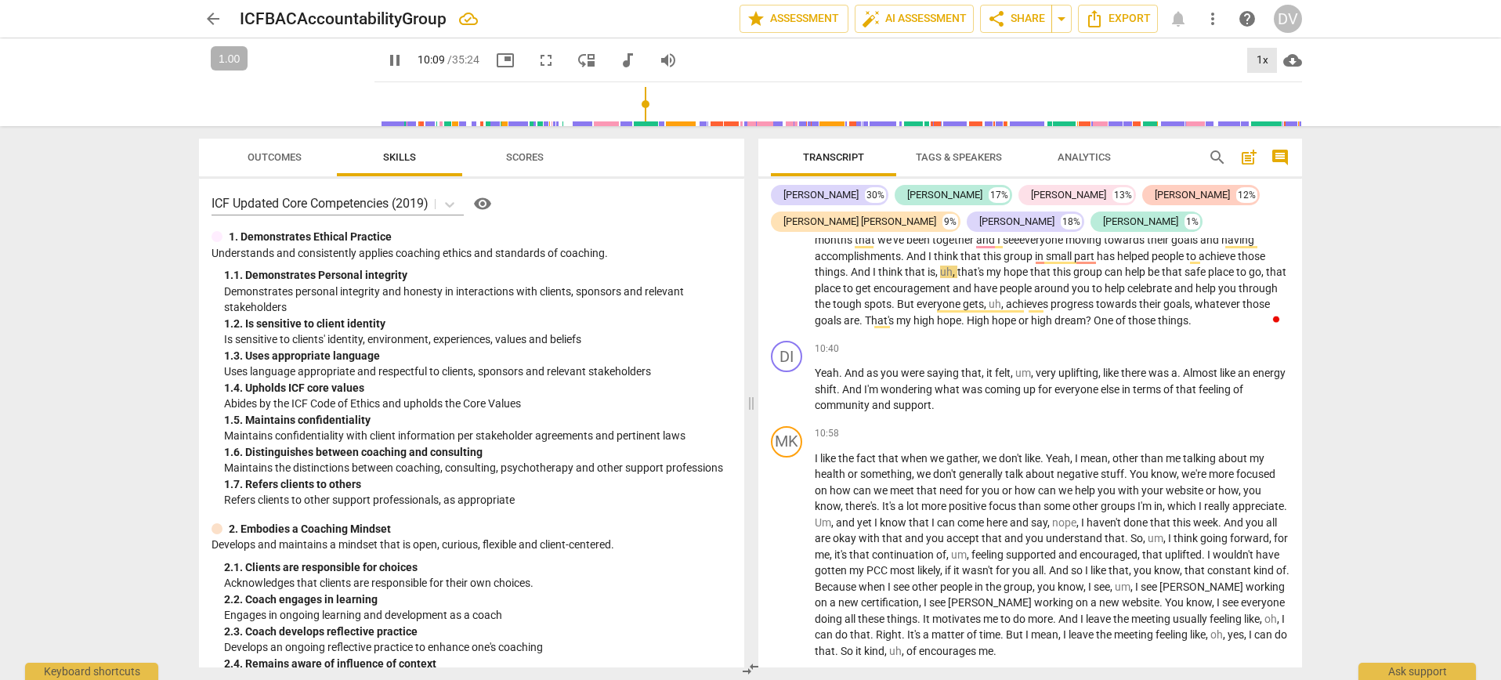
click at [1269, 60] on div "1x" at bounding box center [1262, 60] width 30 height 25
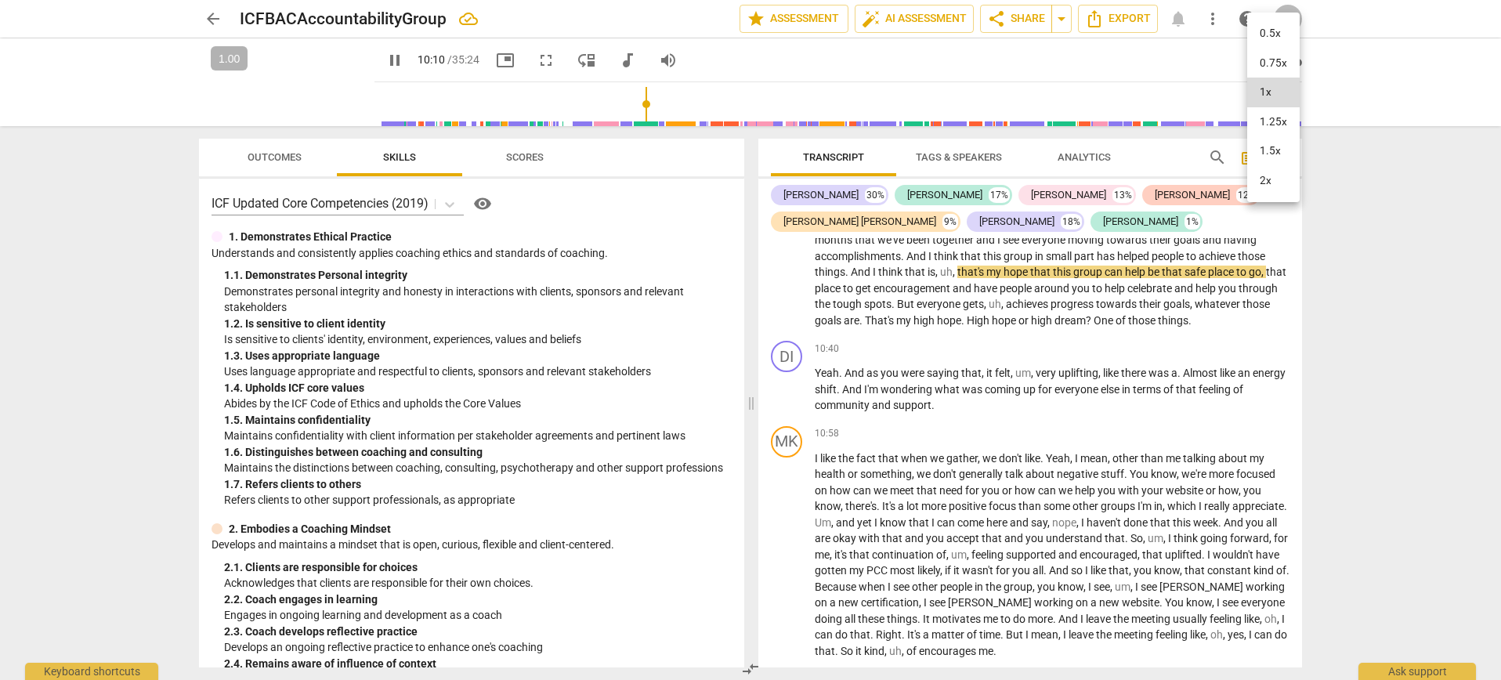
click at [1270, 128] on li "1.25x" at bounding box center [1273, 122] width 52 height 30
click at [1259, 63] on div "1.25x" at bounding box center [1262, 60] width 30 height 25
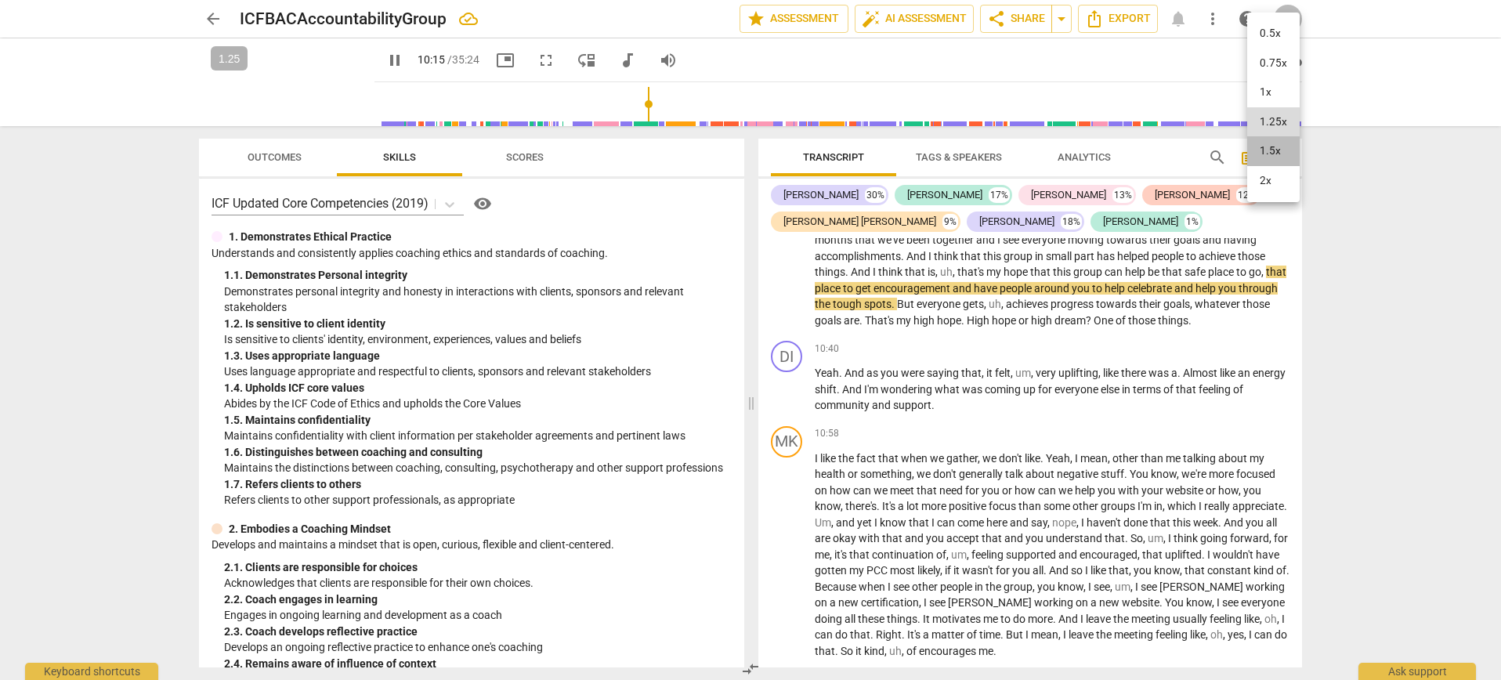
click at [1267, 140] on li "1.5x" at bounding box center [1273, 151] width 52 height 30
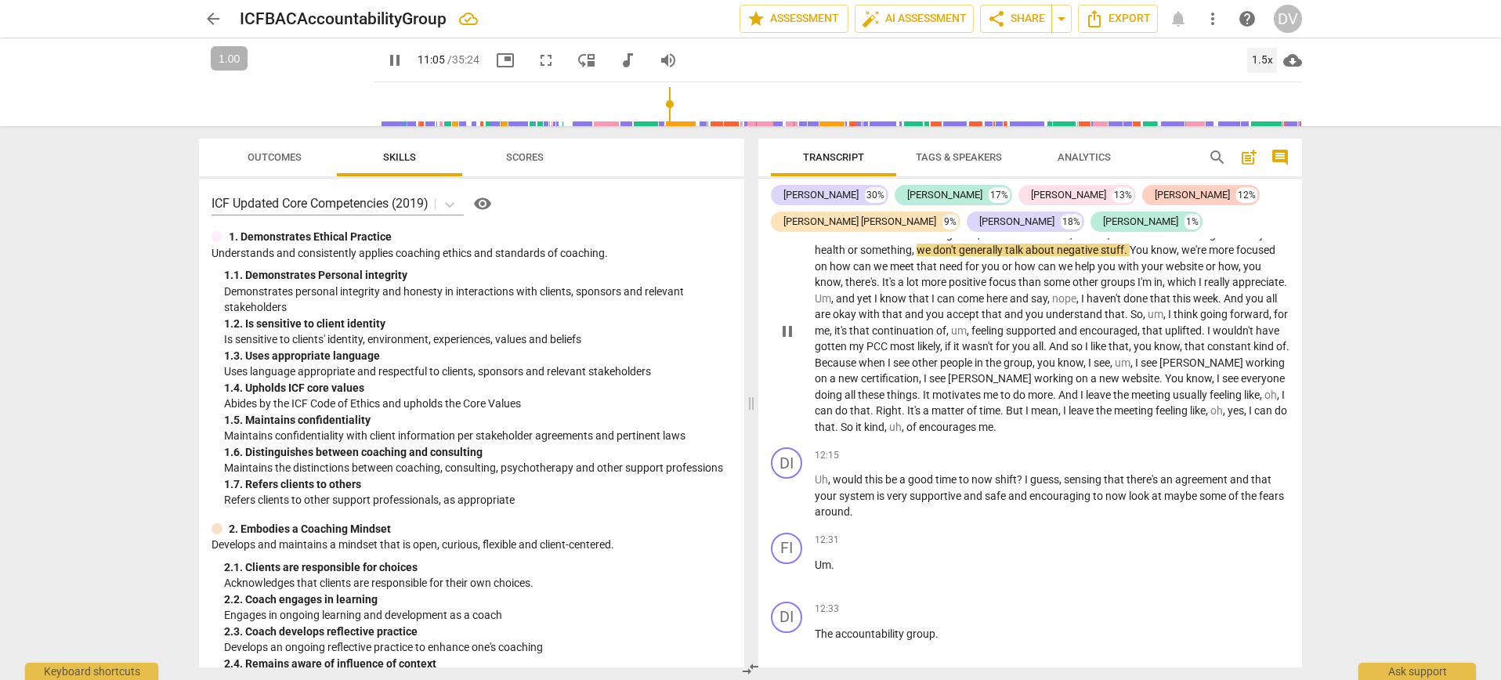
scroll to position [3255, 0]
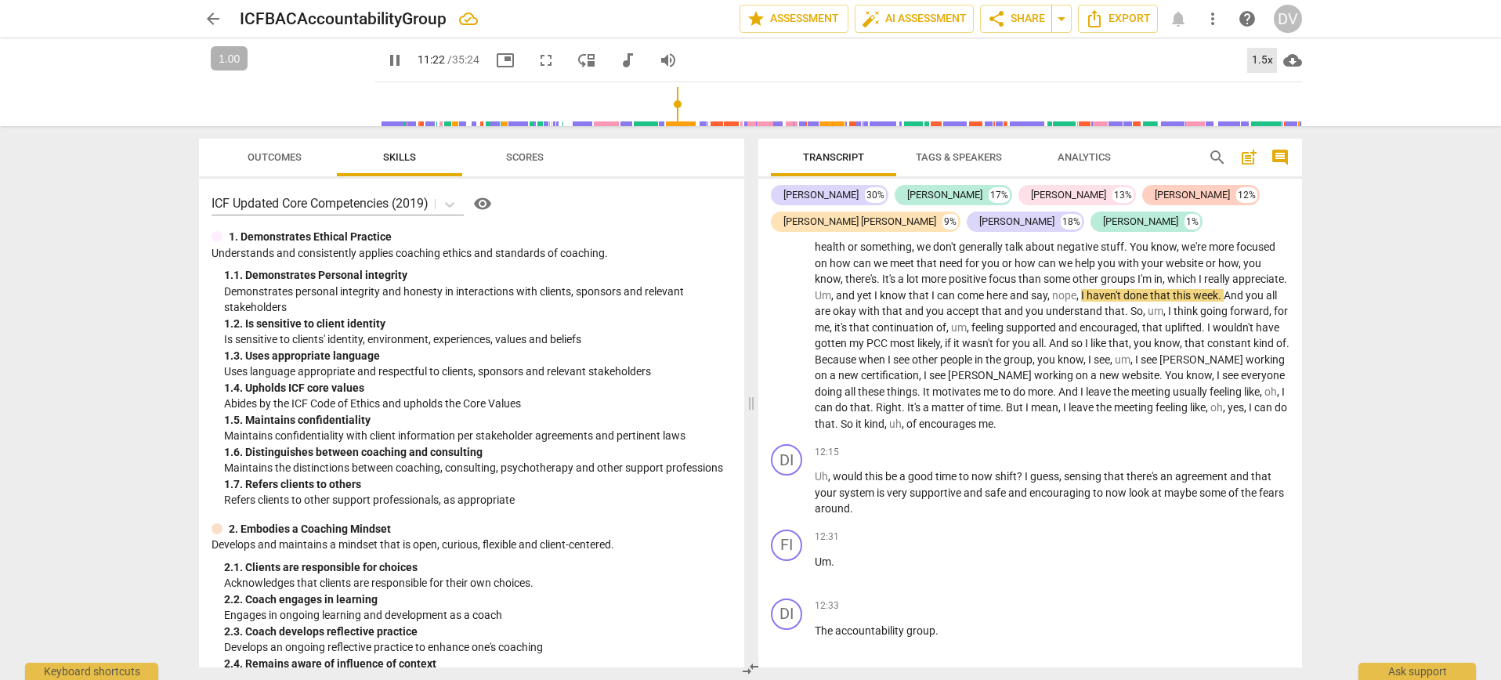
click at [1253, 61] on div "1.5x" at bounding box center [1262, 60] width 30 height 25
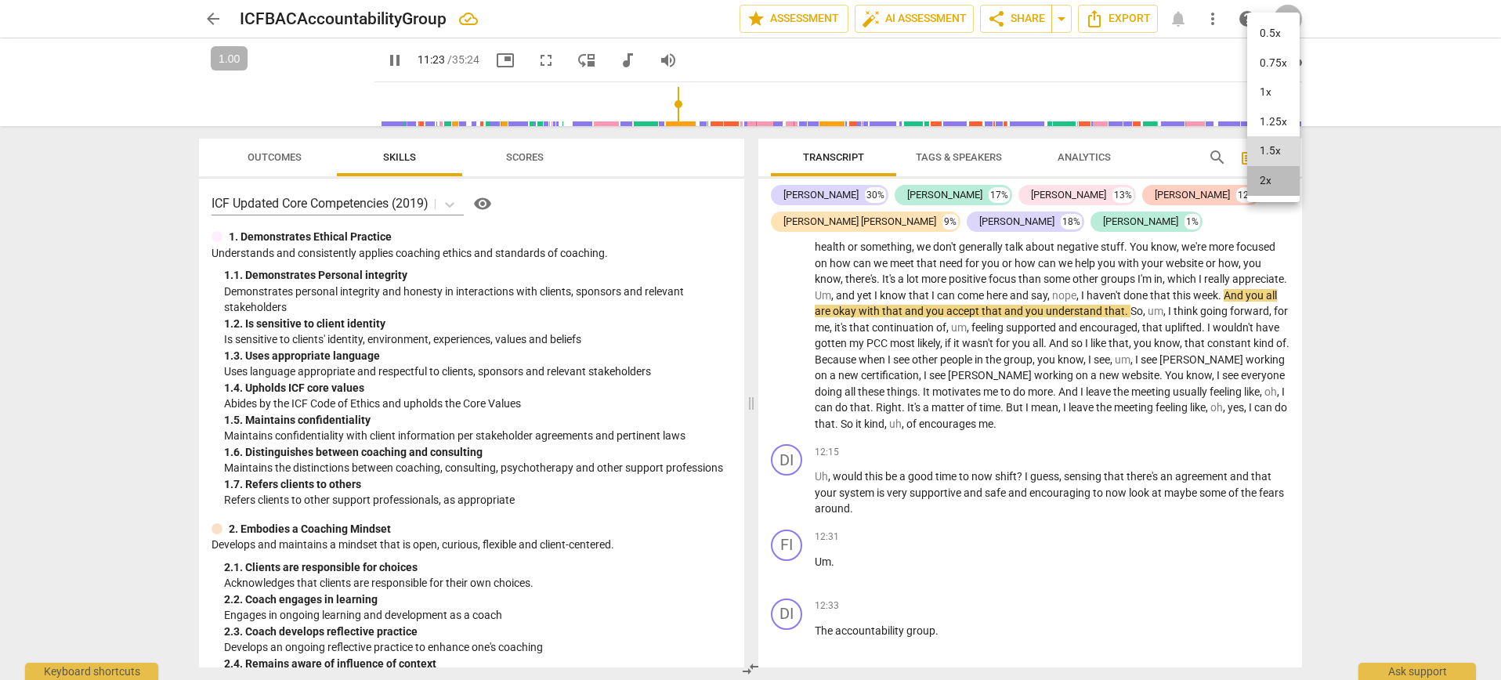
click at [1259, 179] on li "2x" at bounding box center [1273, 181] width 52 height 30
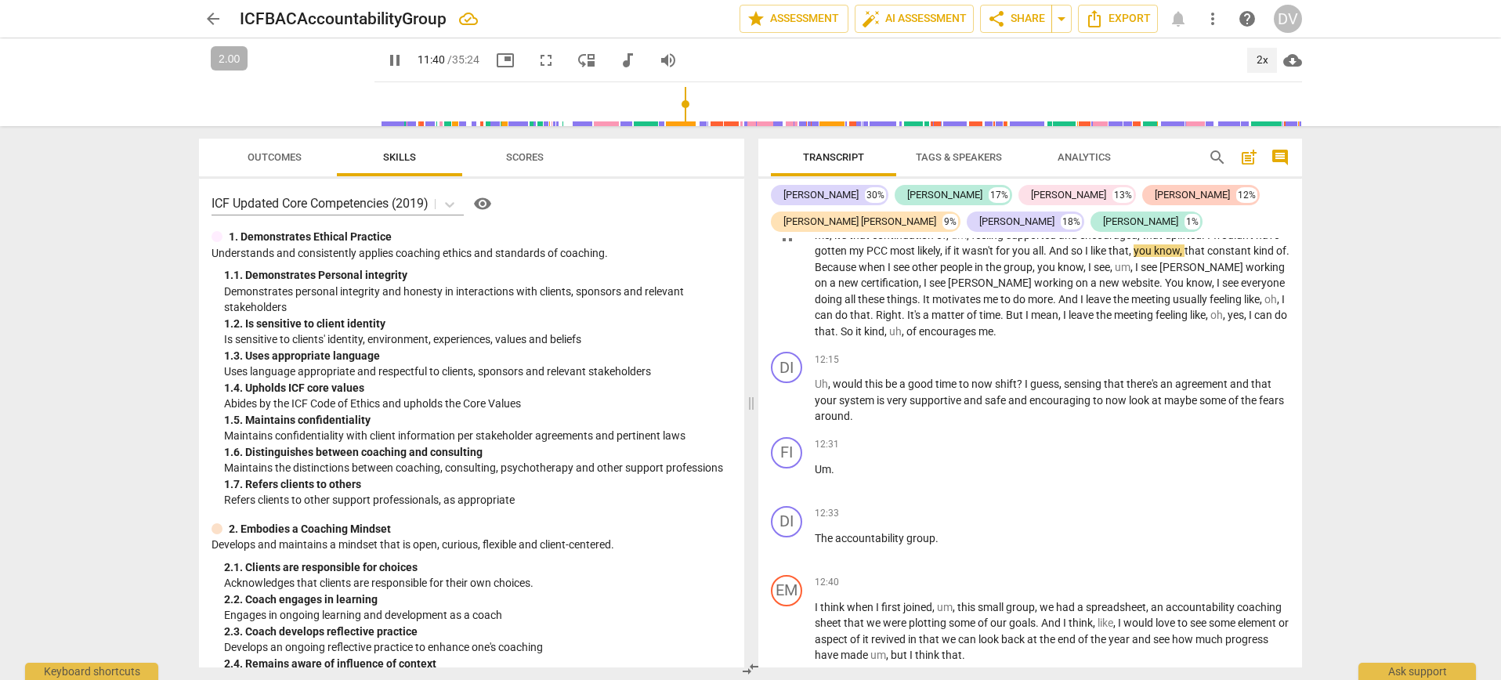
scroll to position [3348, 0]
click at [1265, 58] on div "2x" at bounding box center [1262, 60] width 30 height 25
click at [1262, 144] on li "1.5x" at bounding box center [1273, 151] width 52 height 30
click at [996, 288] on span "[PERSON_NAME]" at bounding box center [991, 282] width 86 height 13
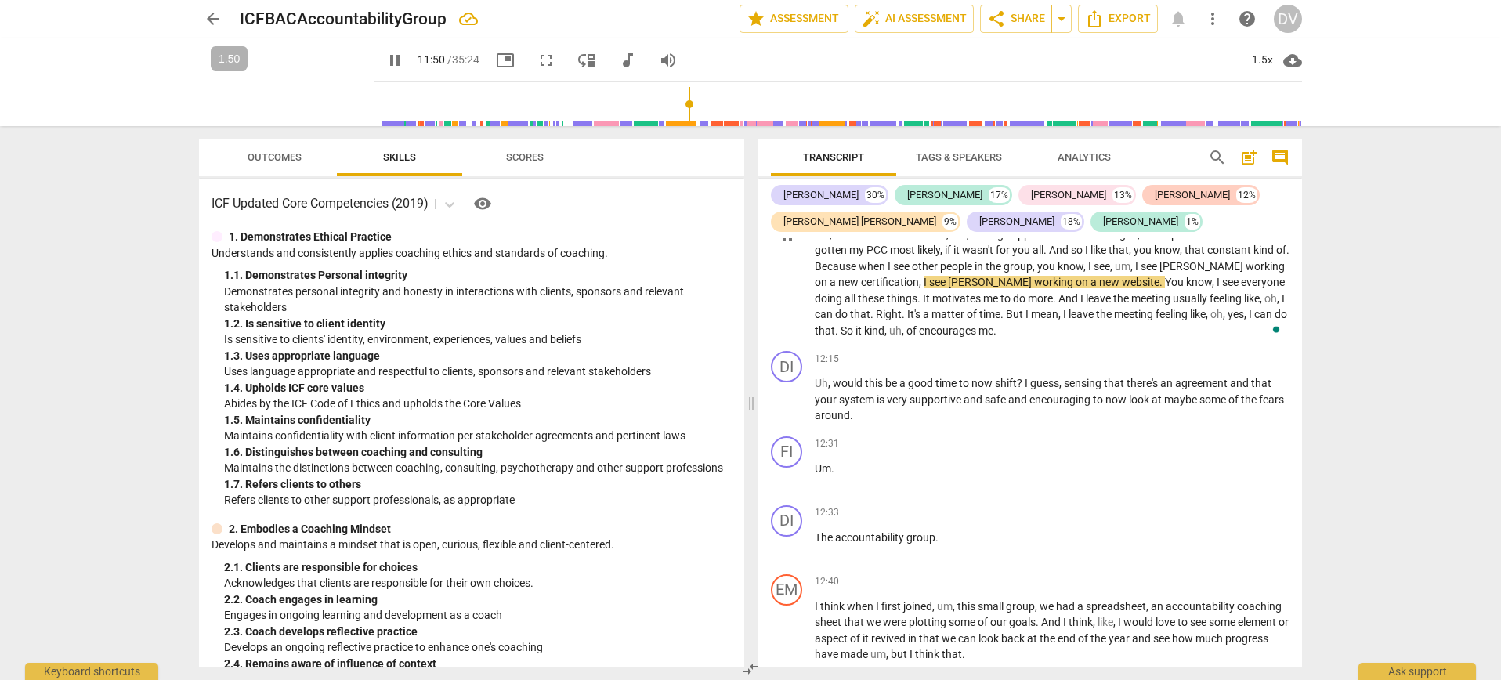
click at [998, 288] on span "[PERSON_NAME]" at bounding box center [991, 282] width 86 height 13
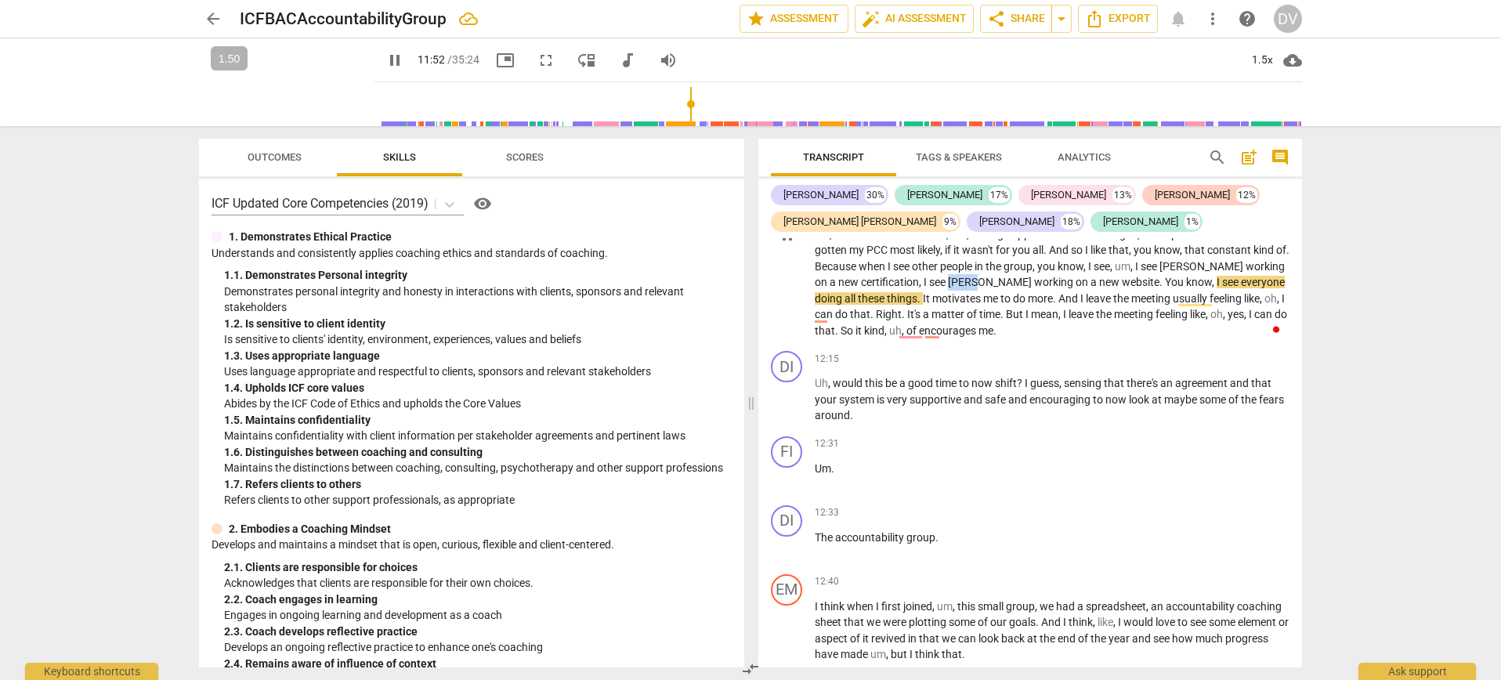
click at [998, 288] on span "[PERSON_NAME]" at bounding box center [991, 282] width 86 height 13
drag, startPoint x: 1022, startPoint y: 316, endPoint x: 993, endPoint y: 311, distance: 29.5
click at [993, 311] on p "I like the fact that when we gather , we don't like . Yeah , I mean , other tha…" at bounding box center [1052, 234] width 475 height 209
type input "715"
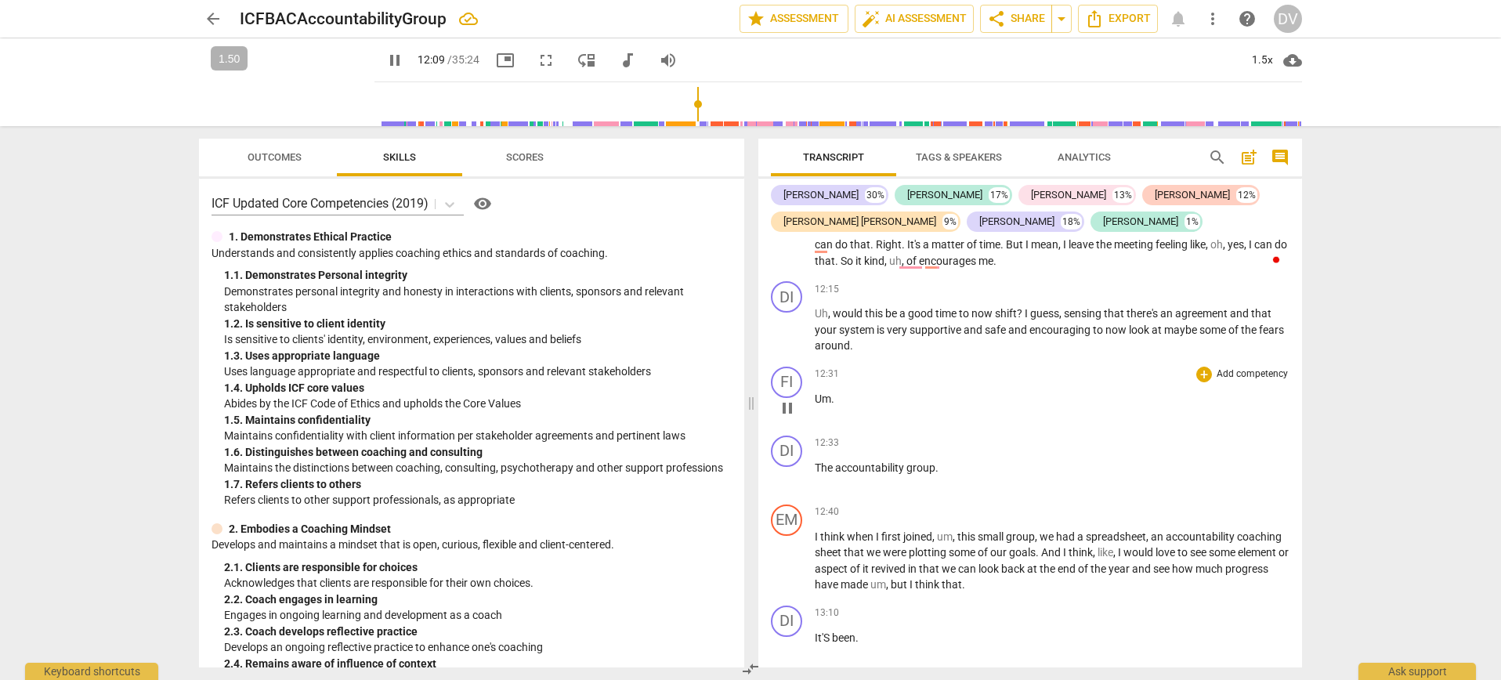
scroll to position [3421, 0]
drag, startPoint x: 953, startPoint y: 499, endPoint x: 816, endPoint y: 492, distance: 136.5
click at [816, 473] on p "The accountability group ." at bounding box center [1052, 465] width 475 height 16
type input "755"
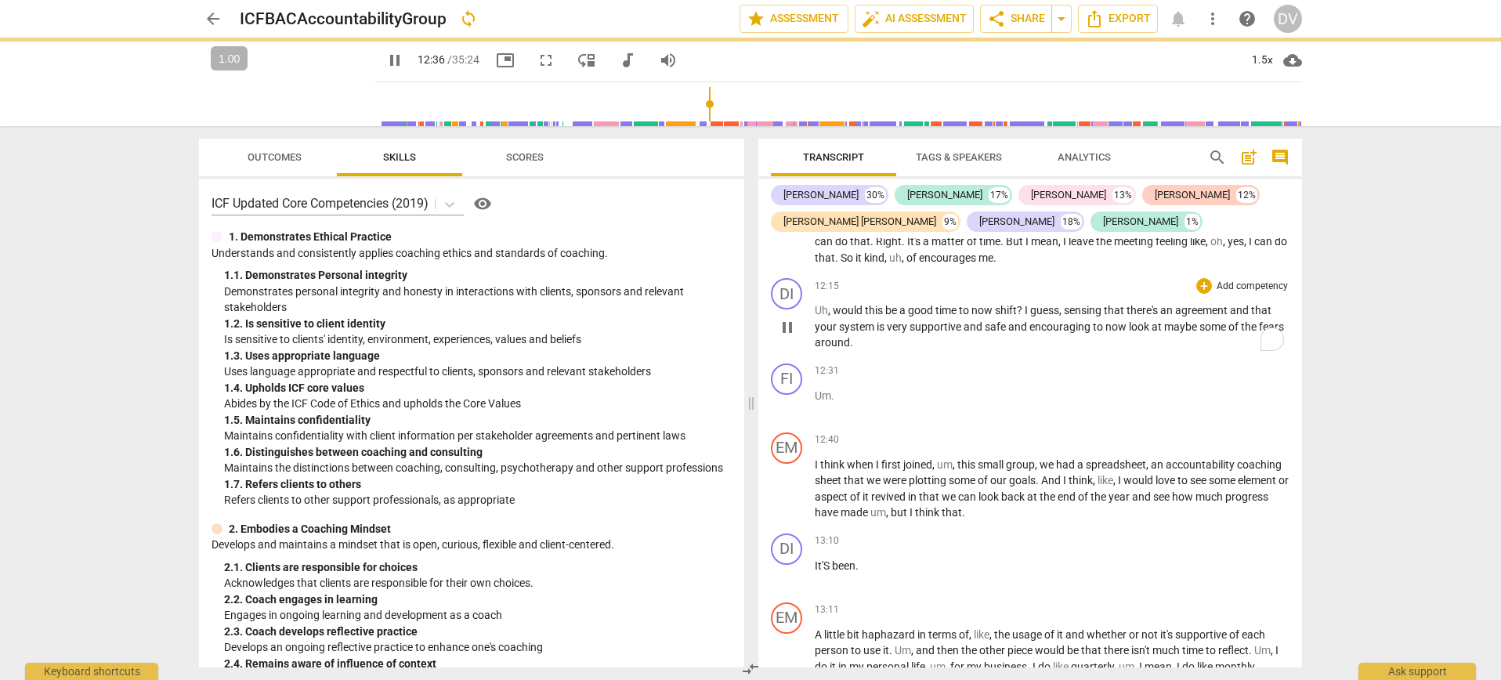
click at [893, 351] on p "Uh , would this be a good time to now shift ? I guess , sensing that there's an…" at bounding box center [1052, 326] width 475 height 49
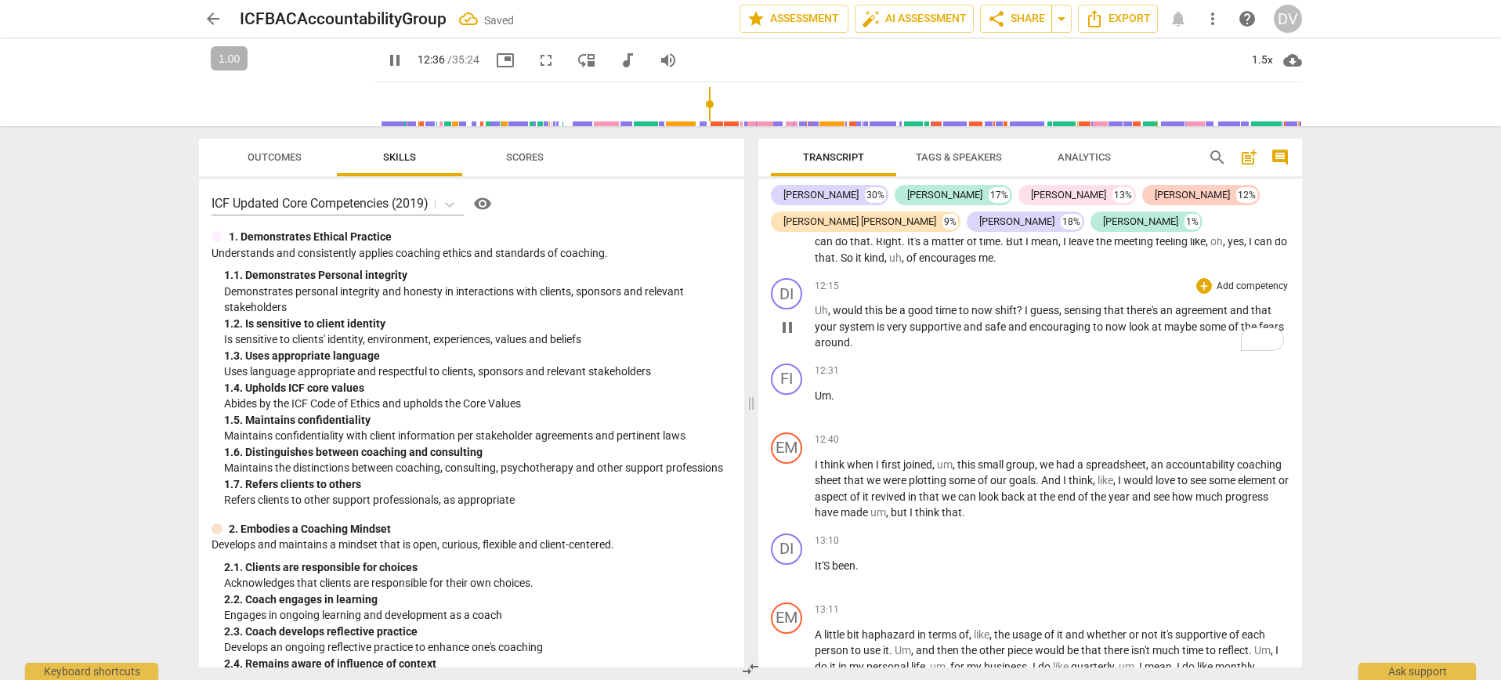
type input "757"
click at [863, 404] on p "Um ." at bounding box center [1052, 396] width 475 height 16
type input "761"
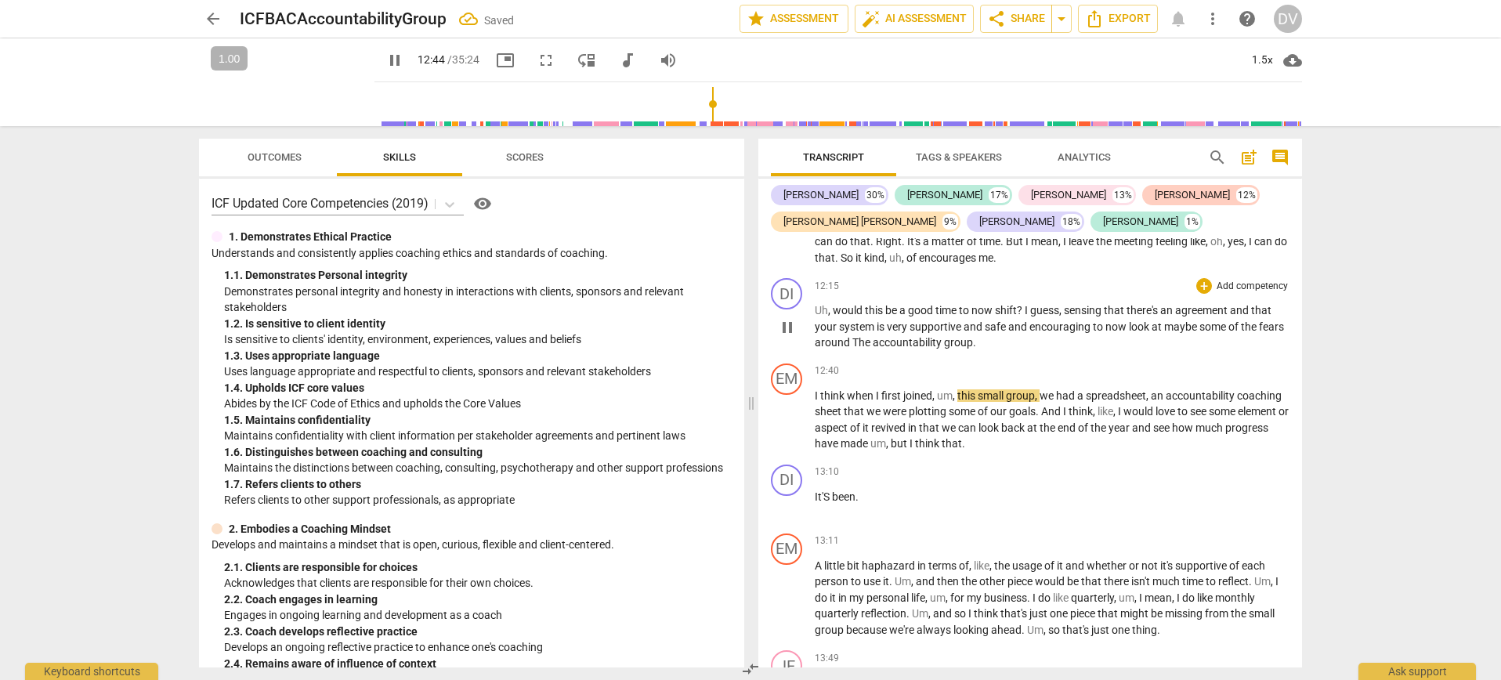
click at [873, 349] on span "The" at bounding box center [862, 342] width 20 height 13
type input "766"
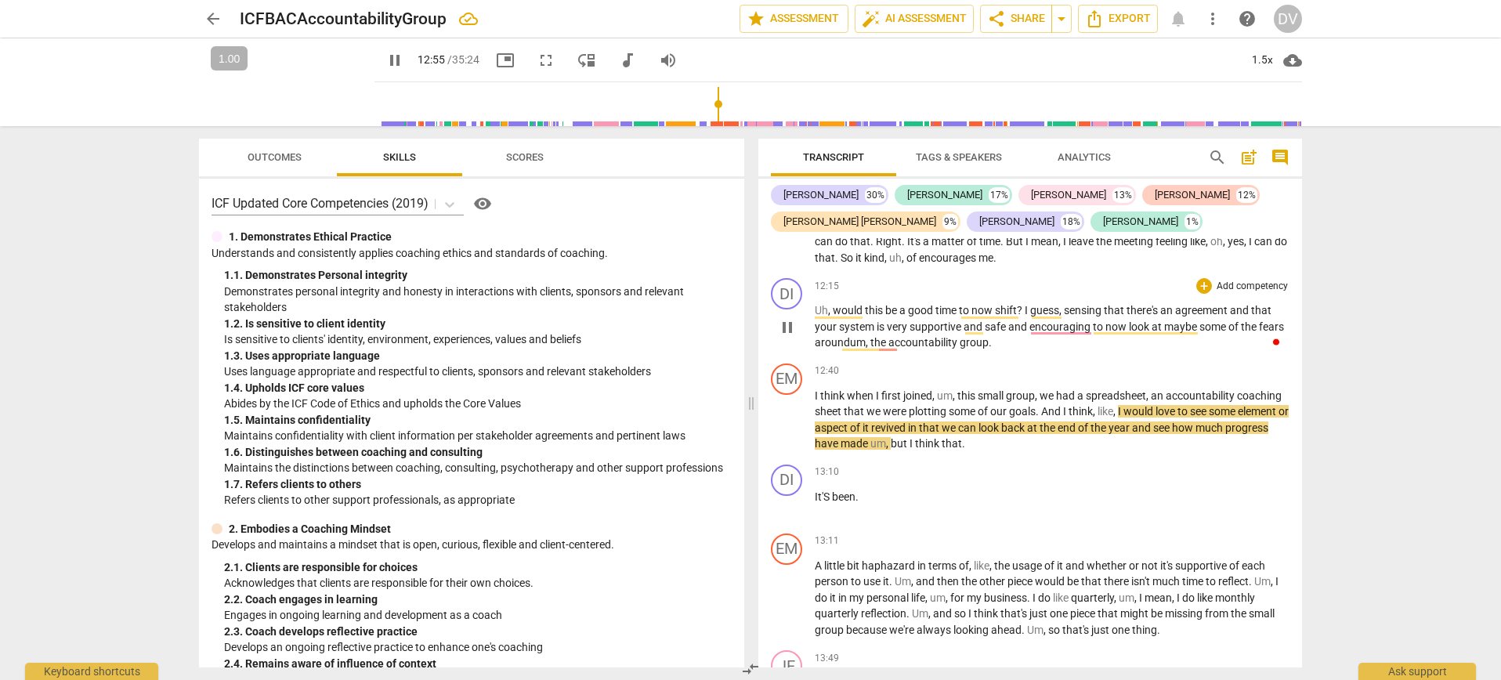
click at [787, 337] on span "pause" at bounding box center [787, 327] width 19 height 19
type input "776"
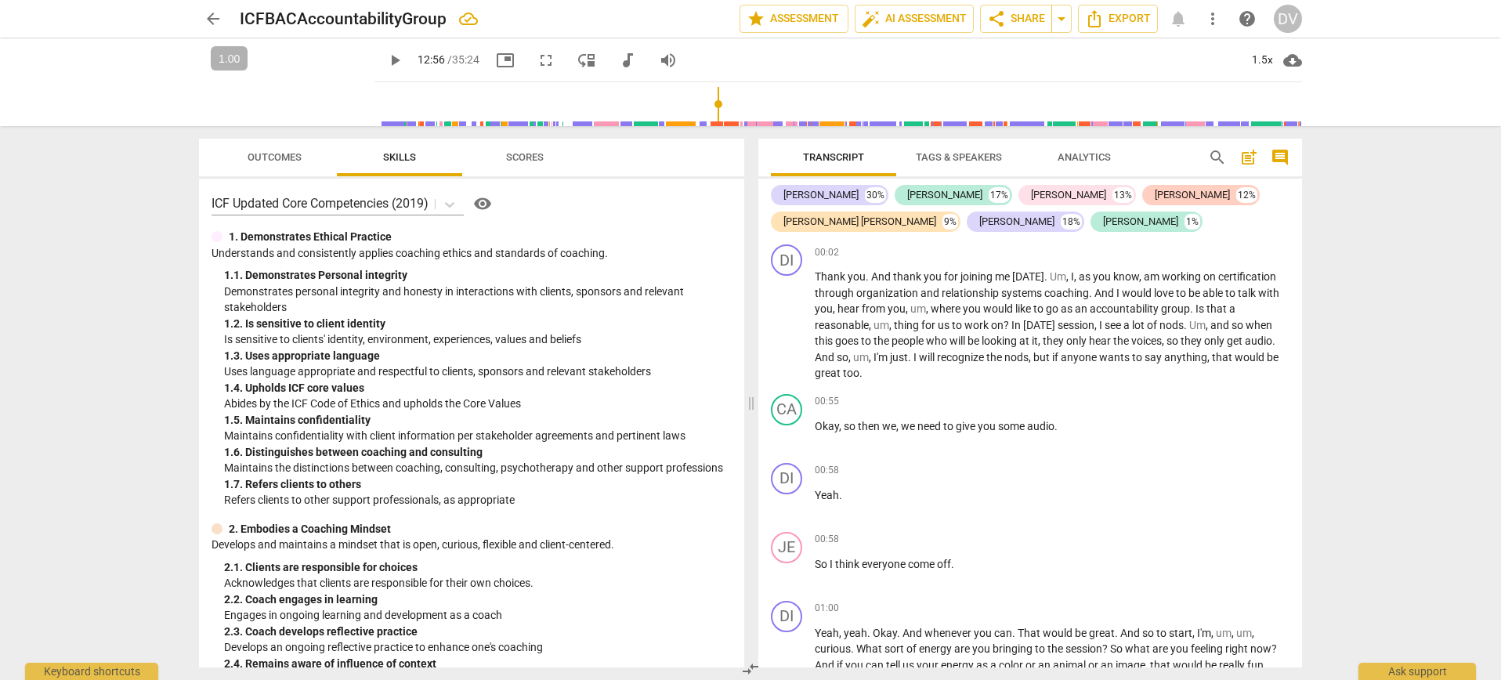
scroll to position [3421, 0]
